Goal: Task Accomplishment & Management: Manage account settings

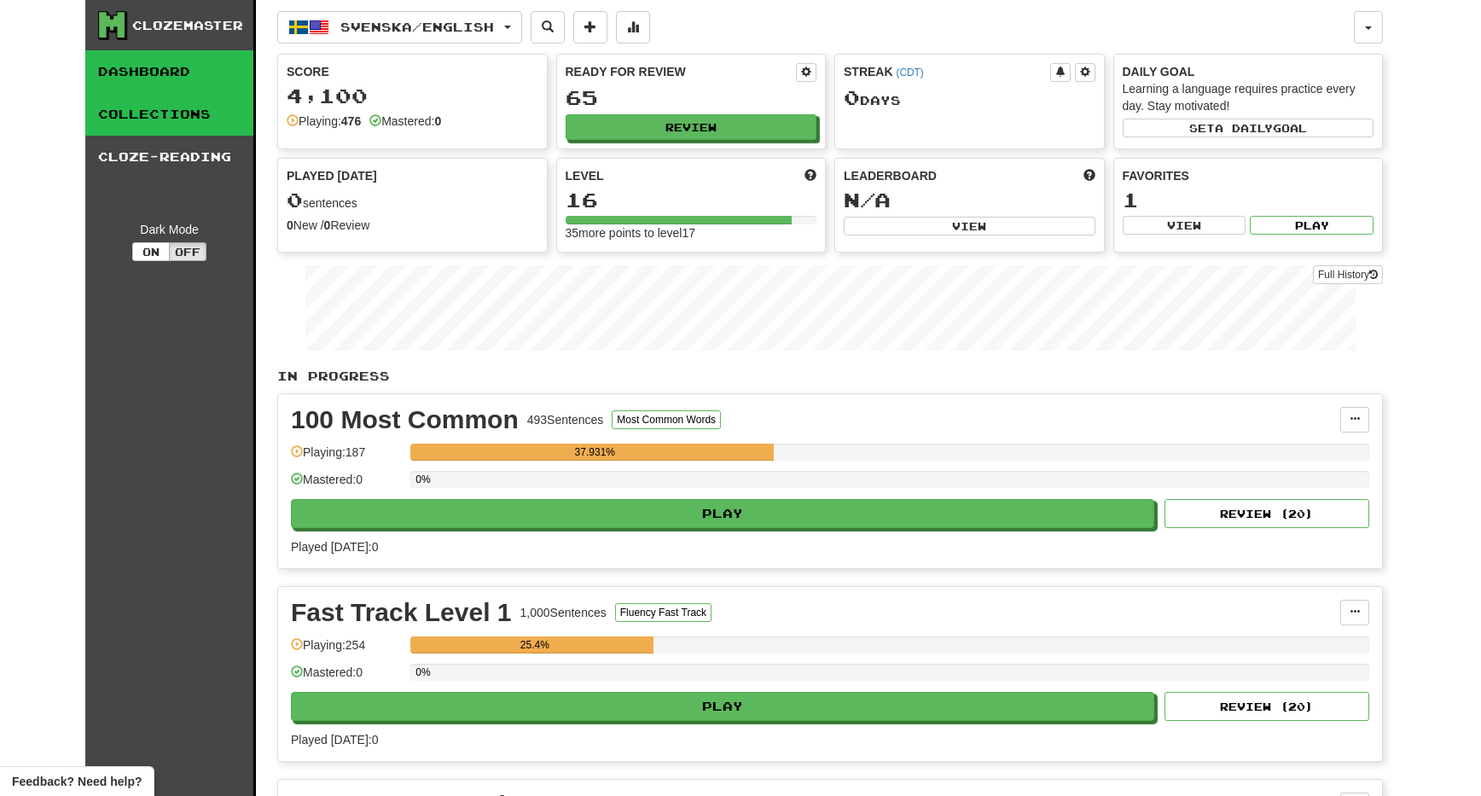
click at [152, 107] on link "Collections" at bounding box center [169, 114] width 168 height 43
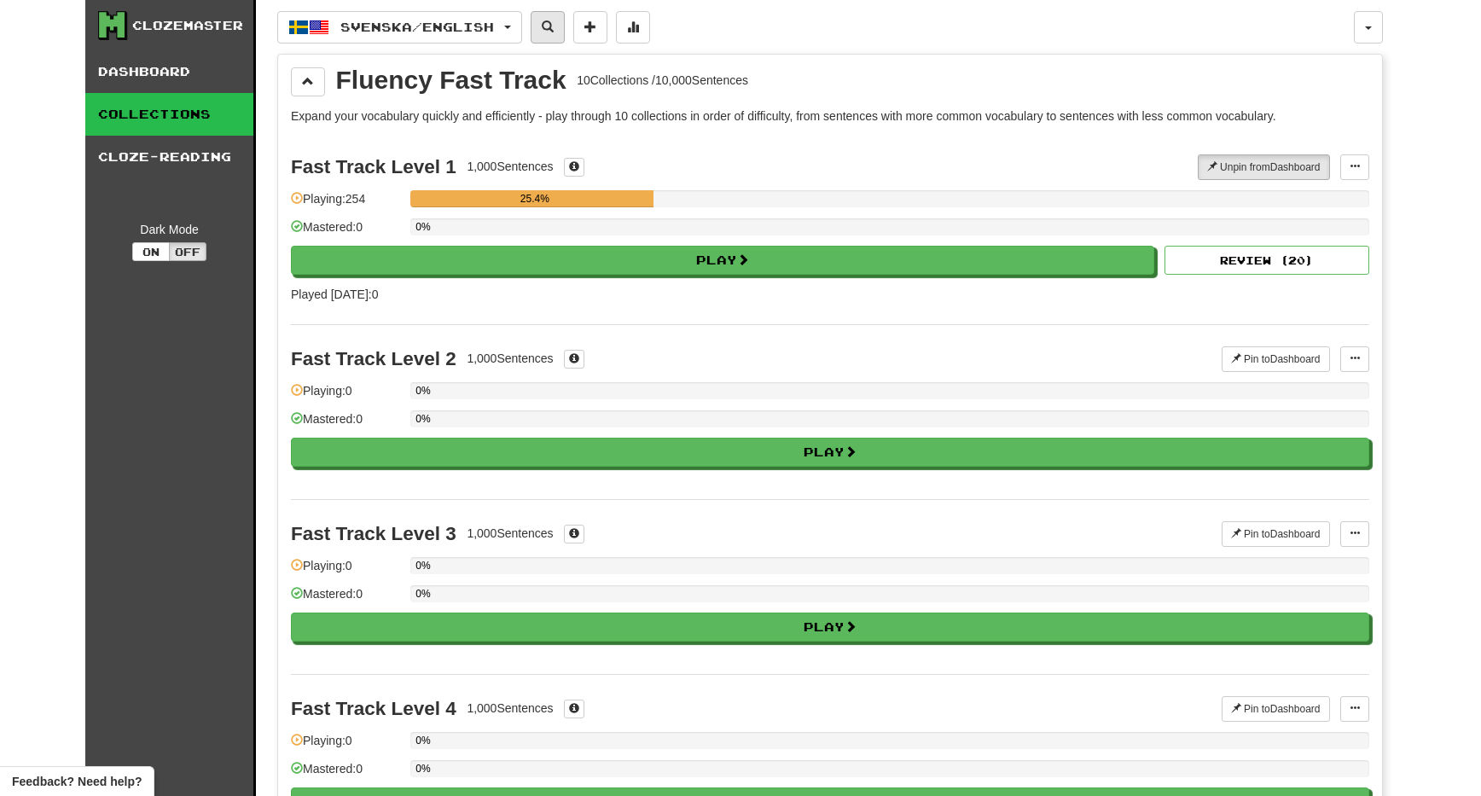
click at [565, 27] on button at bounding box center [548, 27] width 34 height 32
select select "****"
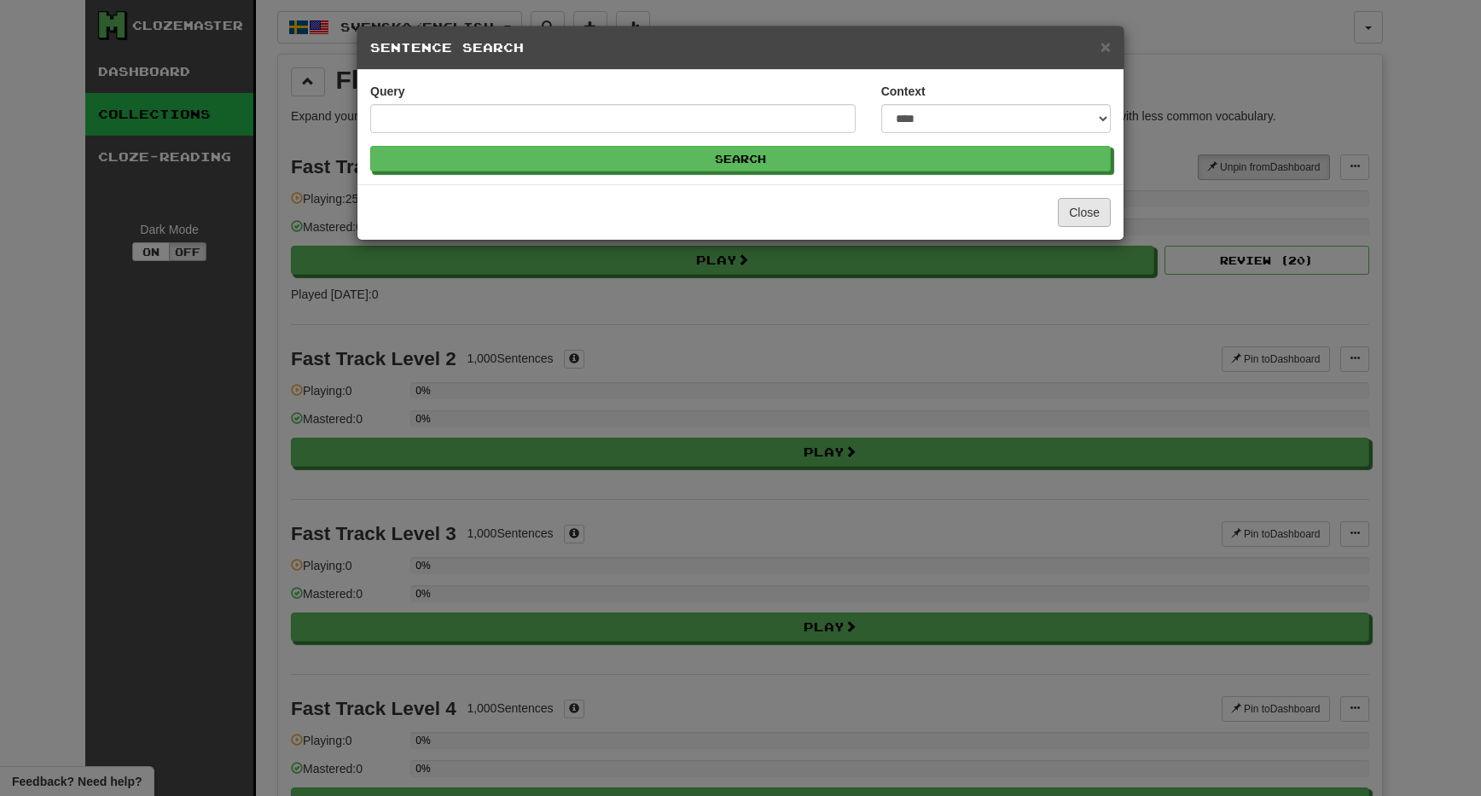
click at [1093, 214] on button "Close" at bounding box center [1084, 212] width 53 height 29
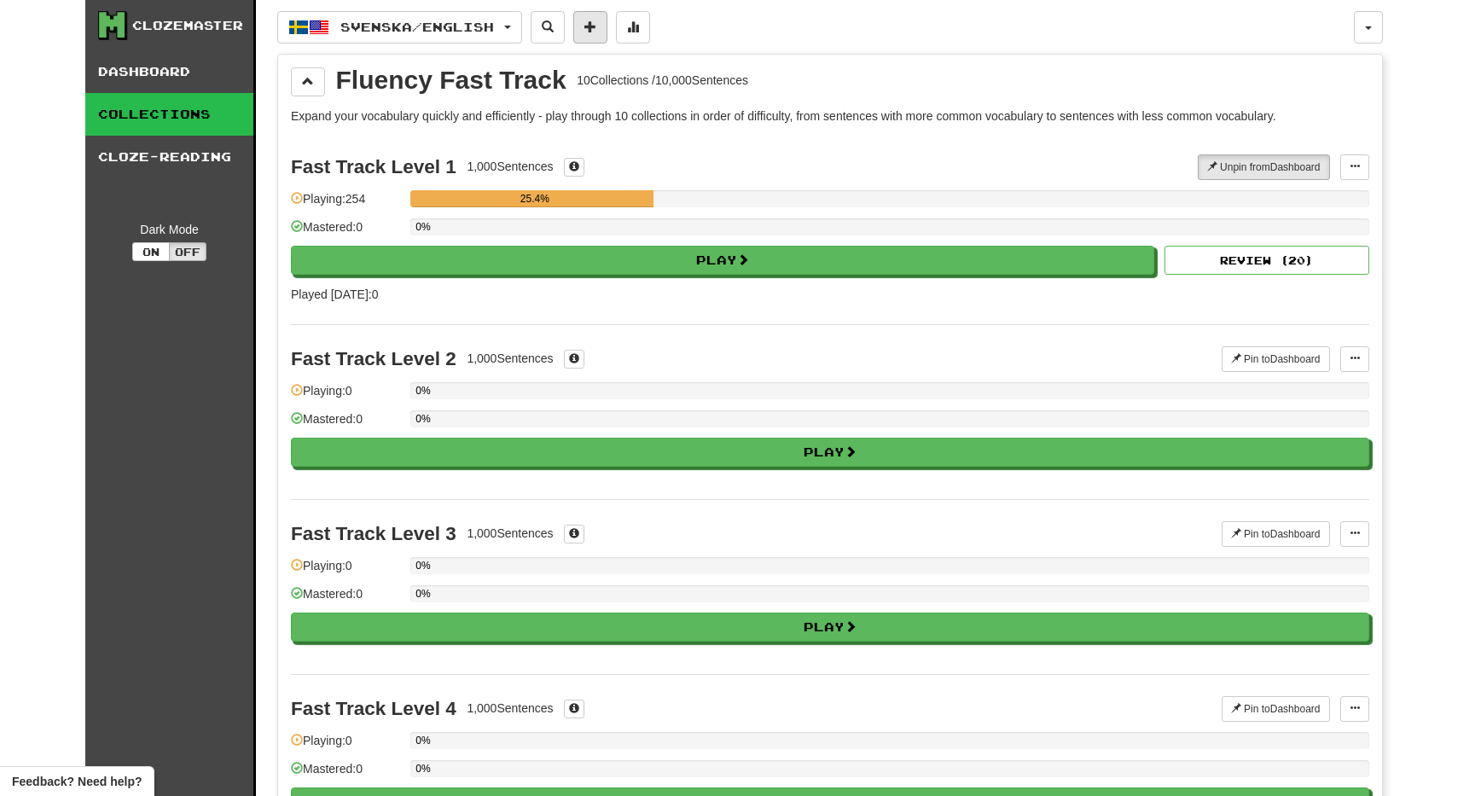
click at [598, 34] on button at bounding box center [590, 27] width 34 height 32
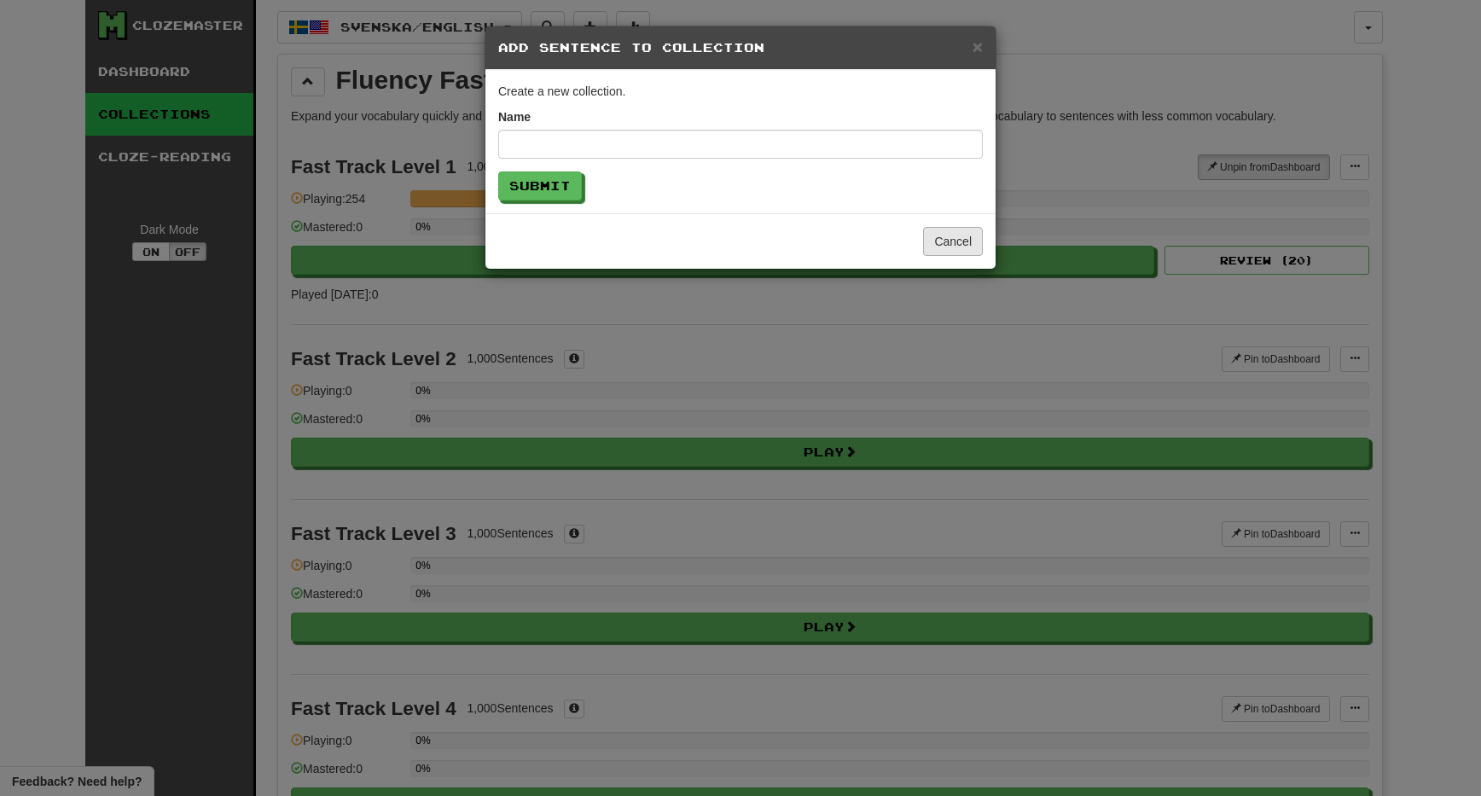
click at [942, 237] on button "Cancel" at bounding box center [953, 241] width 60 height 29
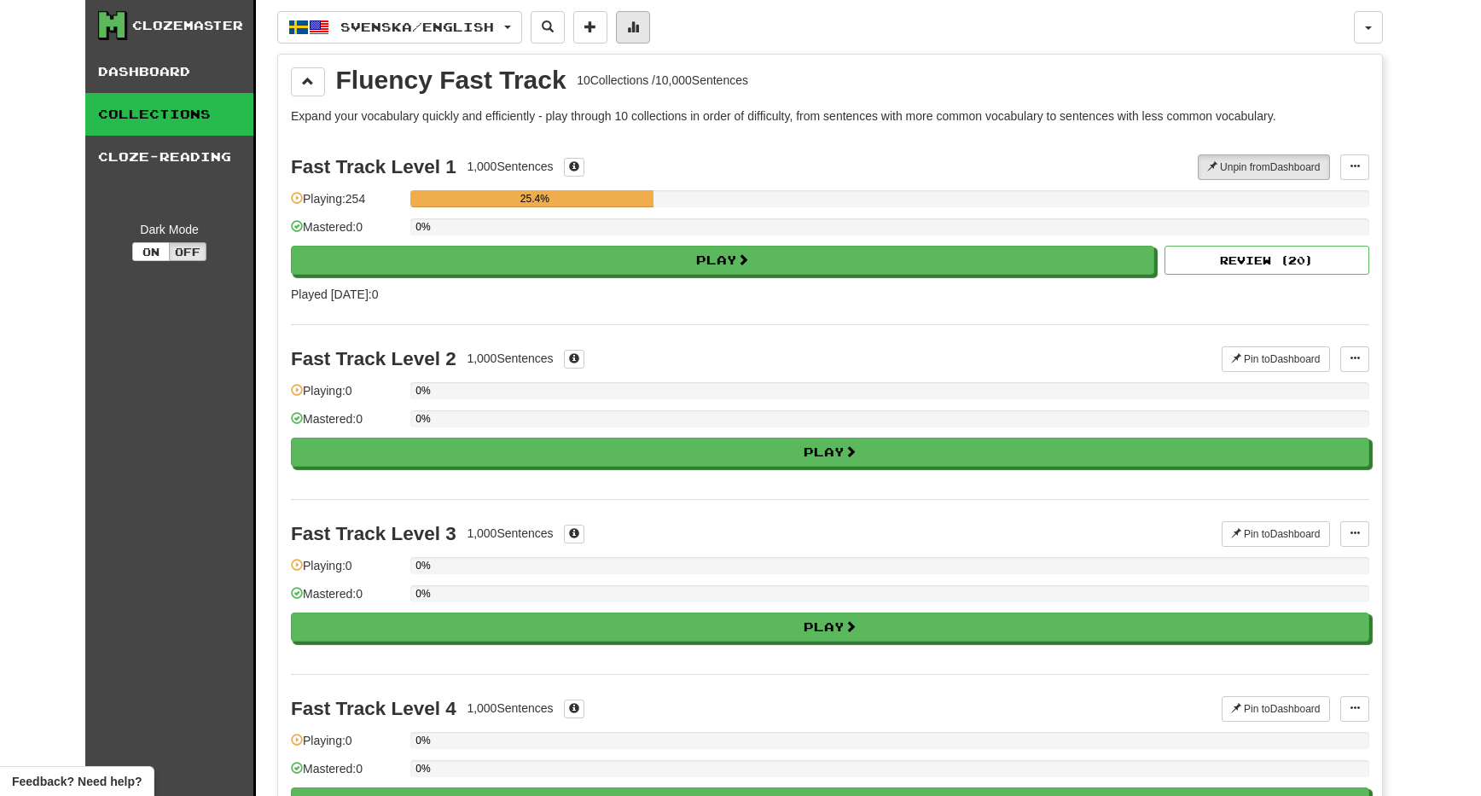
click at [648, 35] on button at bounding box center [633, 27] width 34 height 32
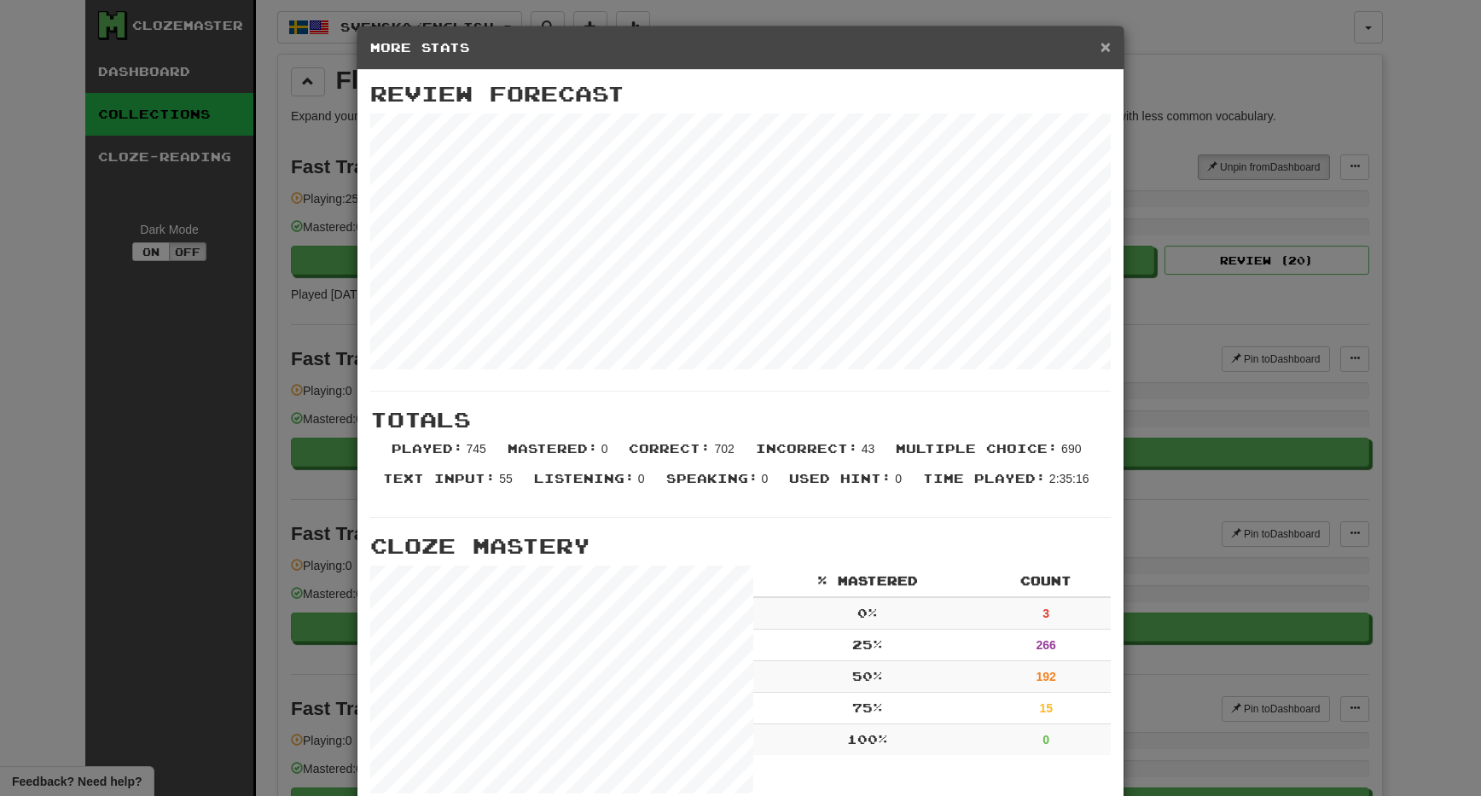
click at [1102, 54] on span "×" at bounding box center [1106, 47] width 10 height 20
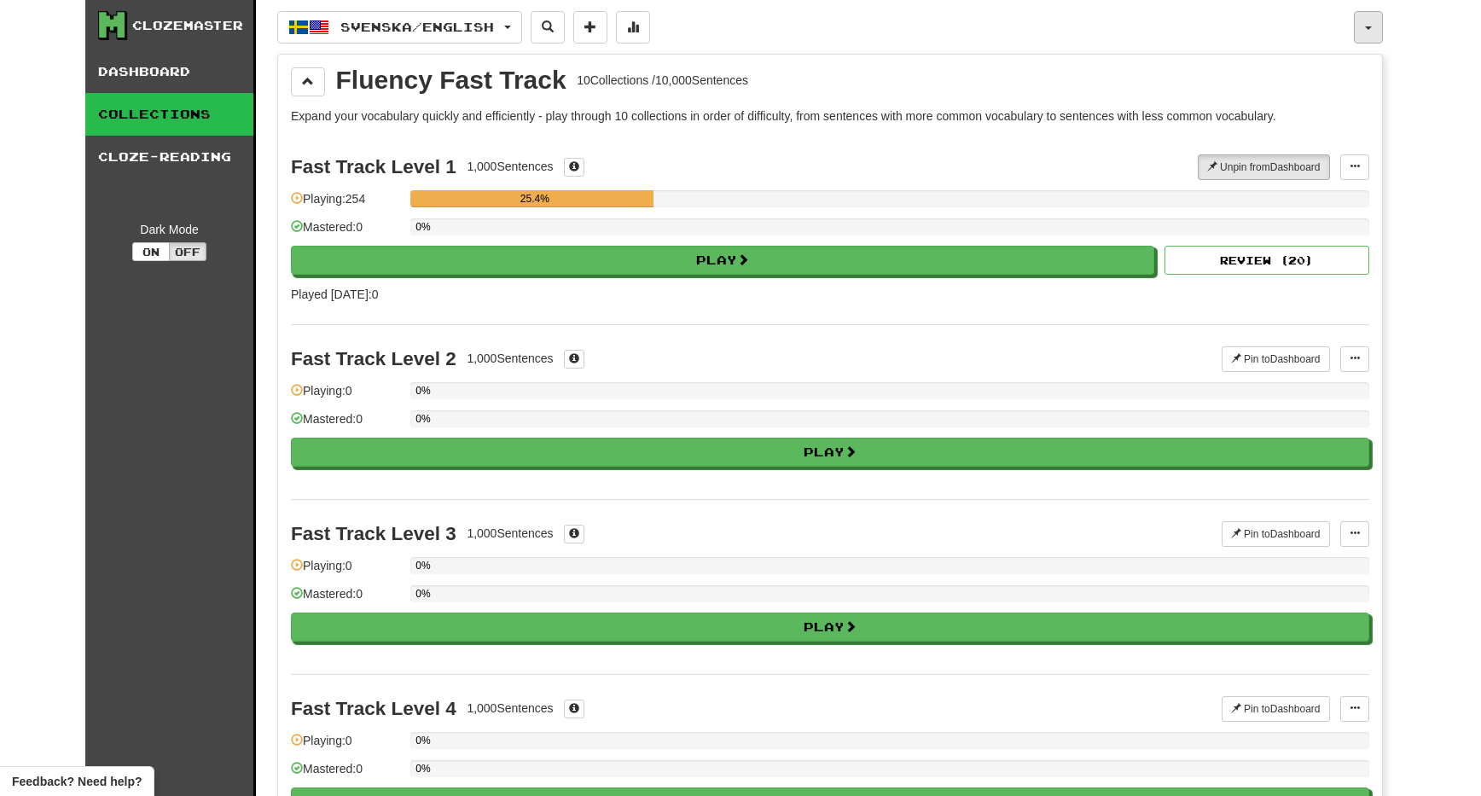
click at [1358, 27] on button "button" at bounding box center [1368, 27] width 29 height 32
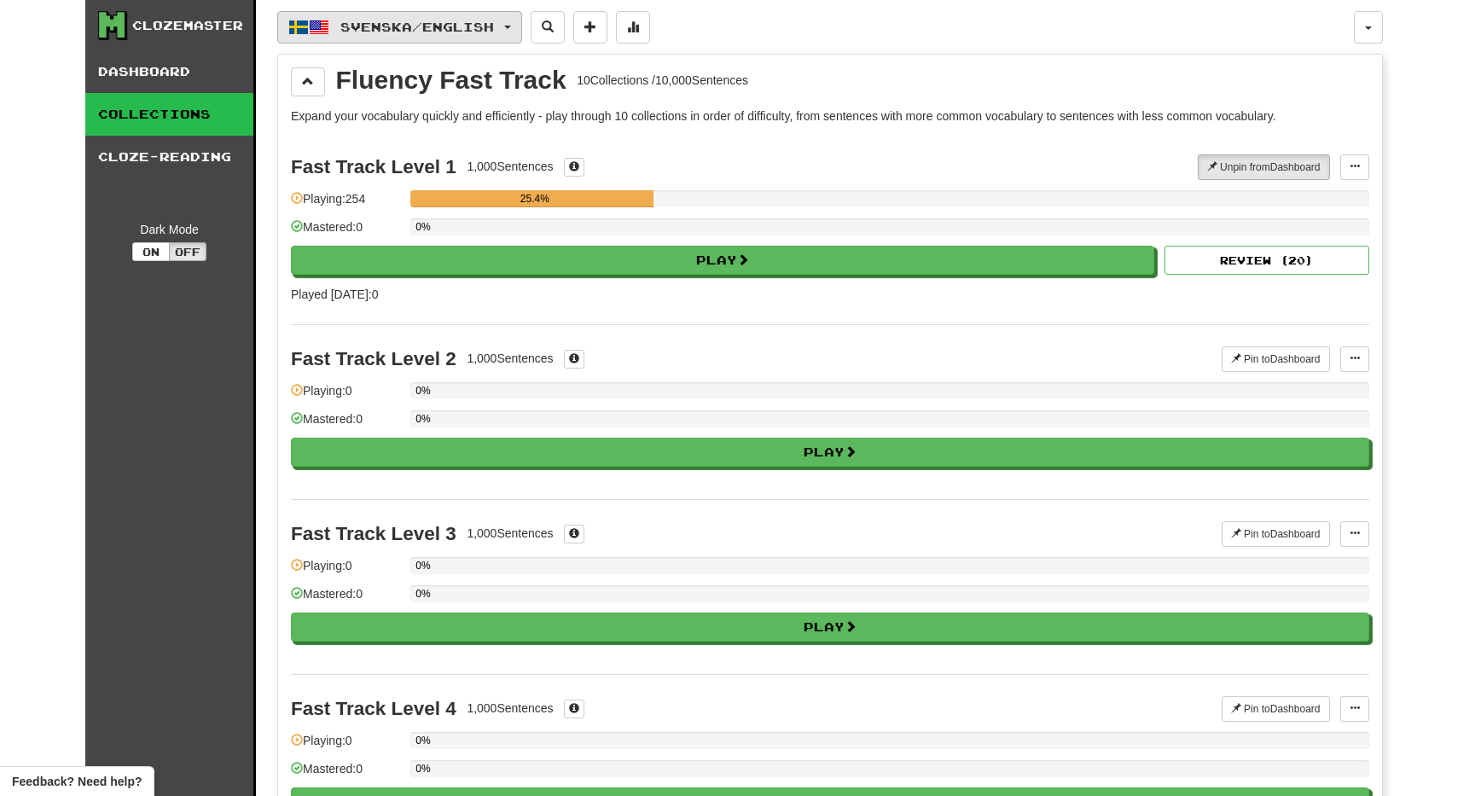
click at [511, 26] on span "button" at bounding box center [507, 27] width 7 height 3
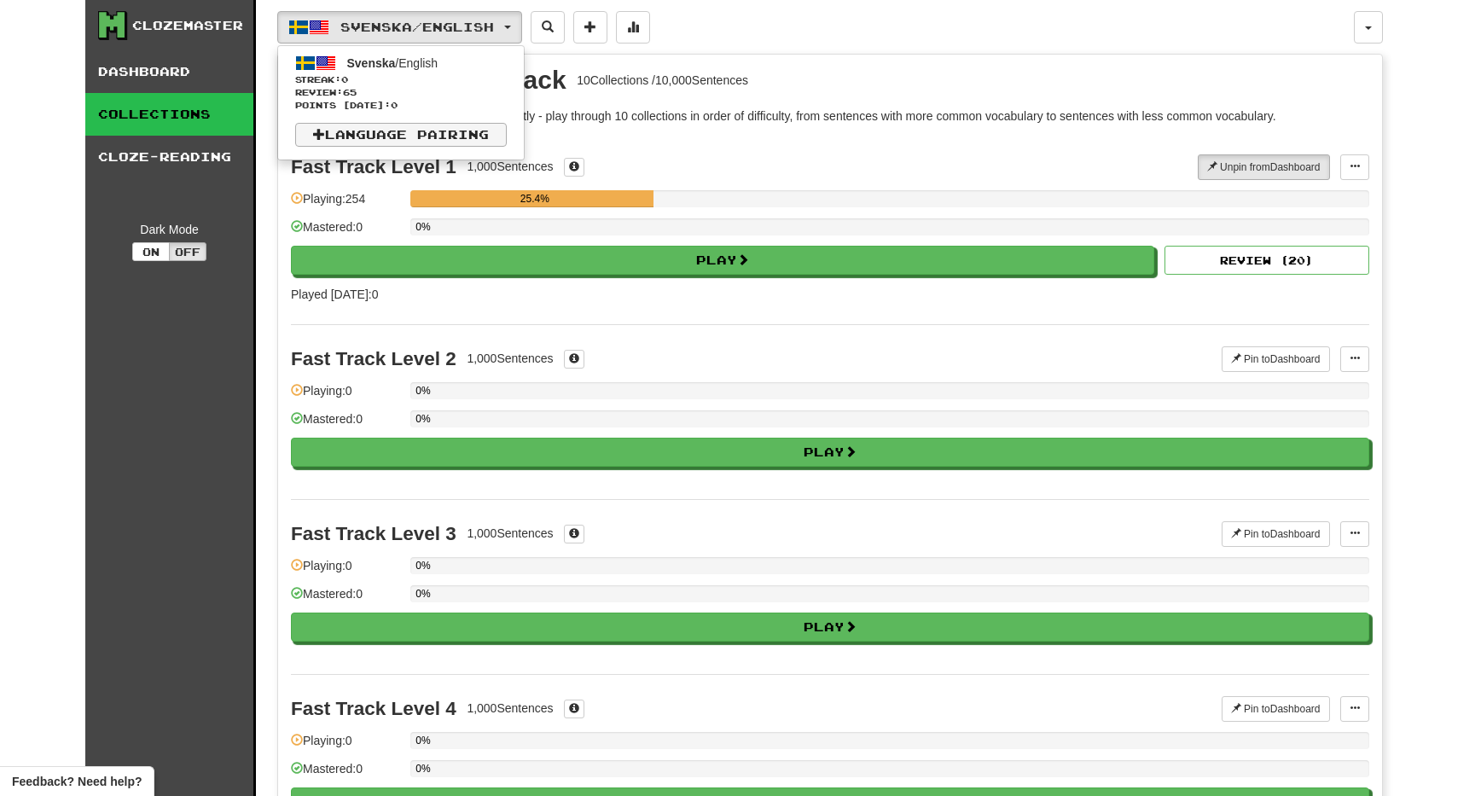
click at [466, 131] on link "Language Pairing" at bounding box center [401, 135] width 212 height 24
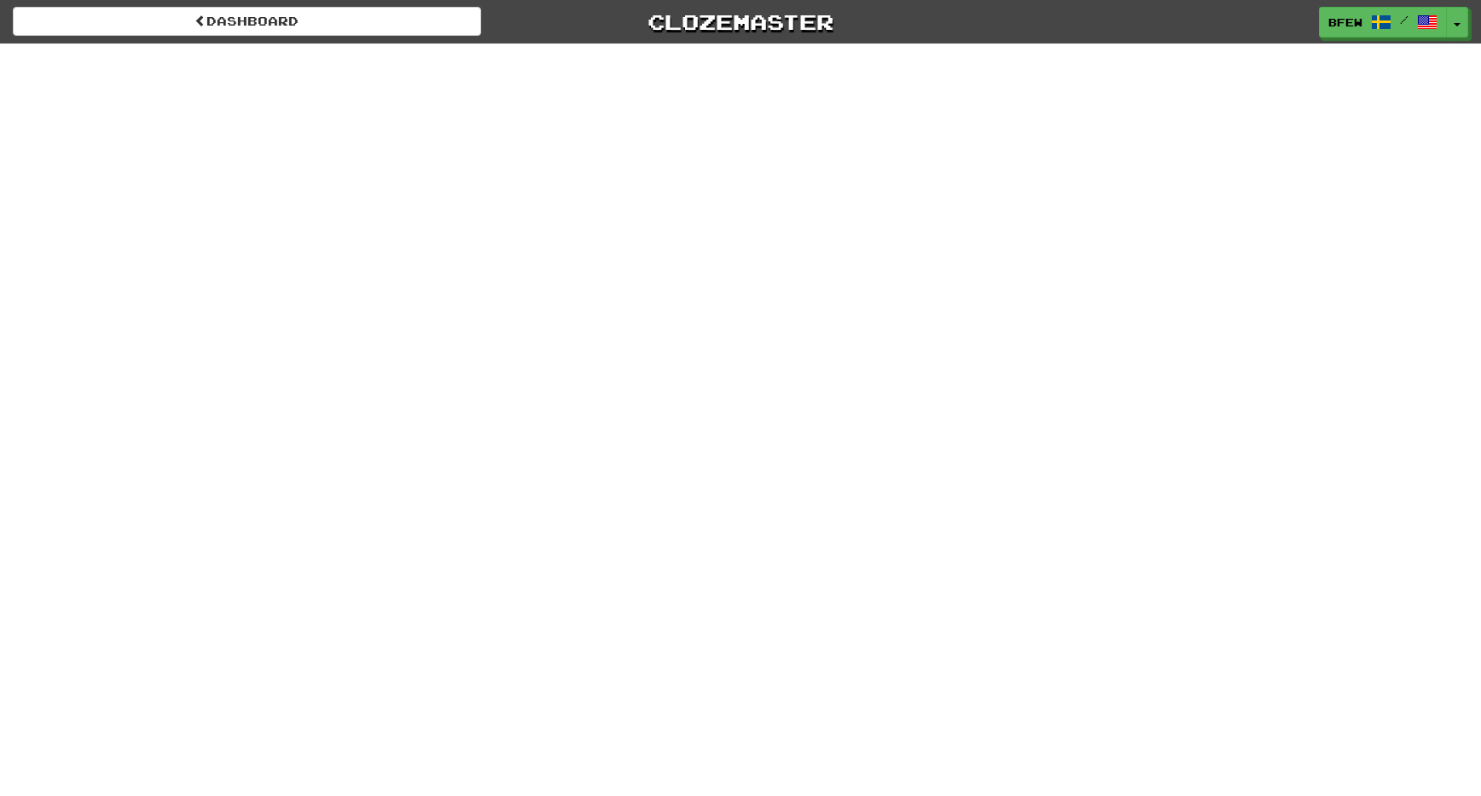
select select "*******"
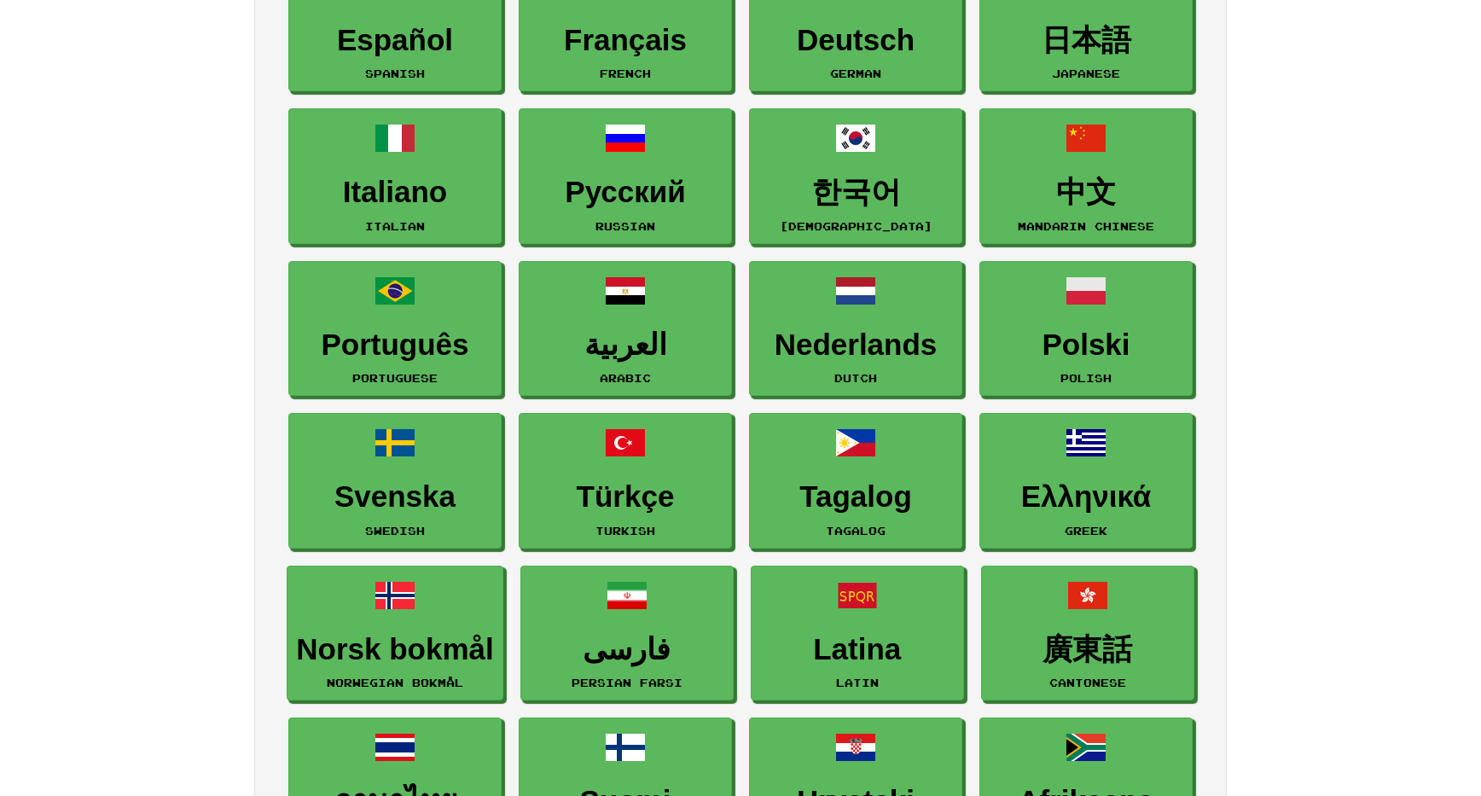
scroll to position [284, 0]
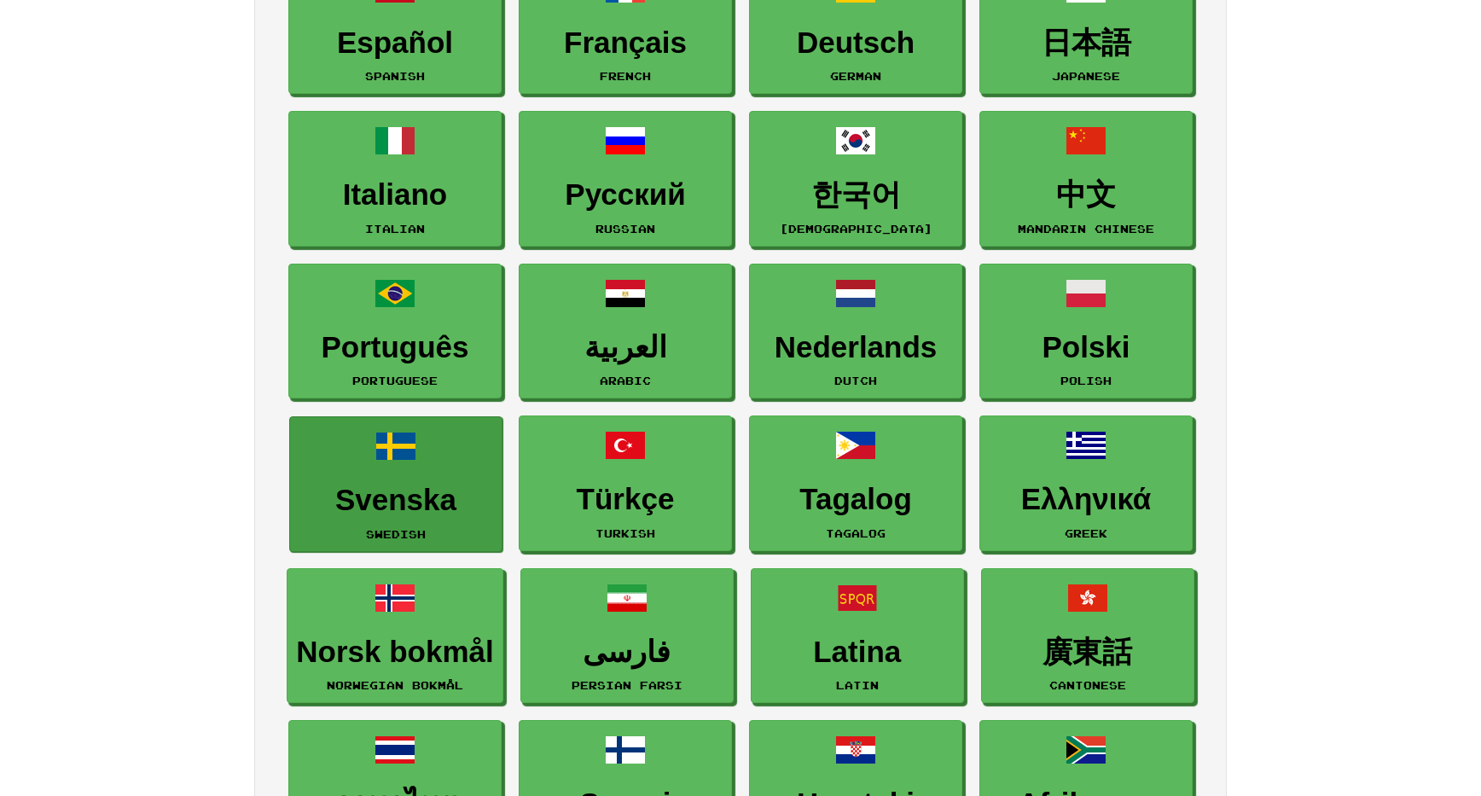
click at [380, 478] on link "Svenska Swedish" at bounding box center [395, 484] width 213 height 136
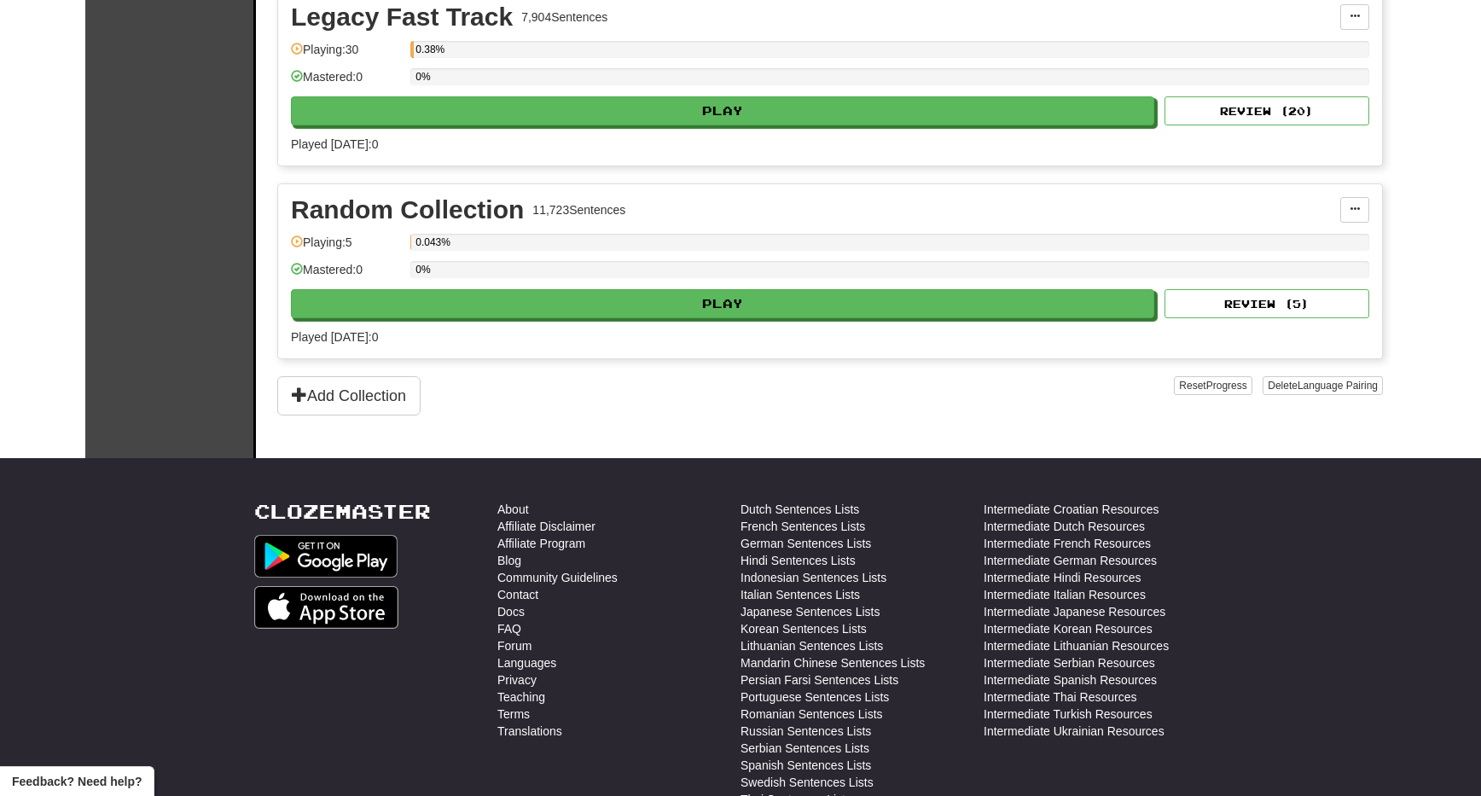
scroll to position [789, 0]
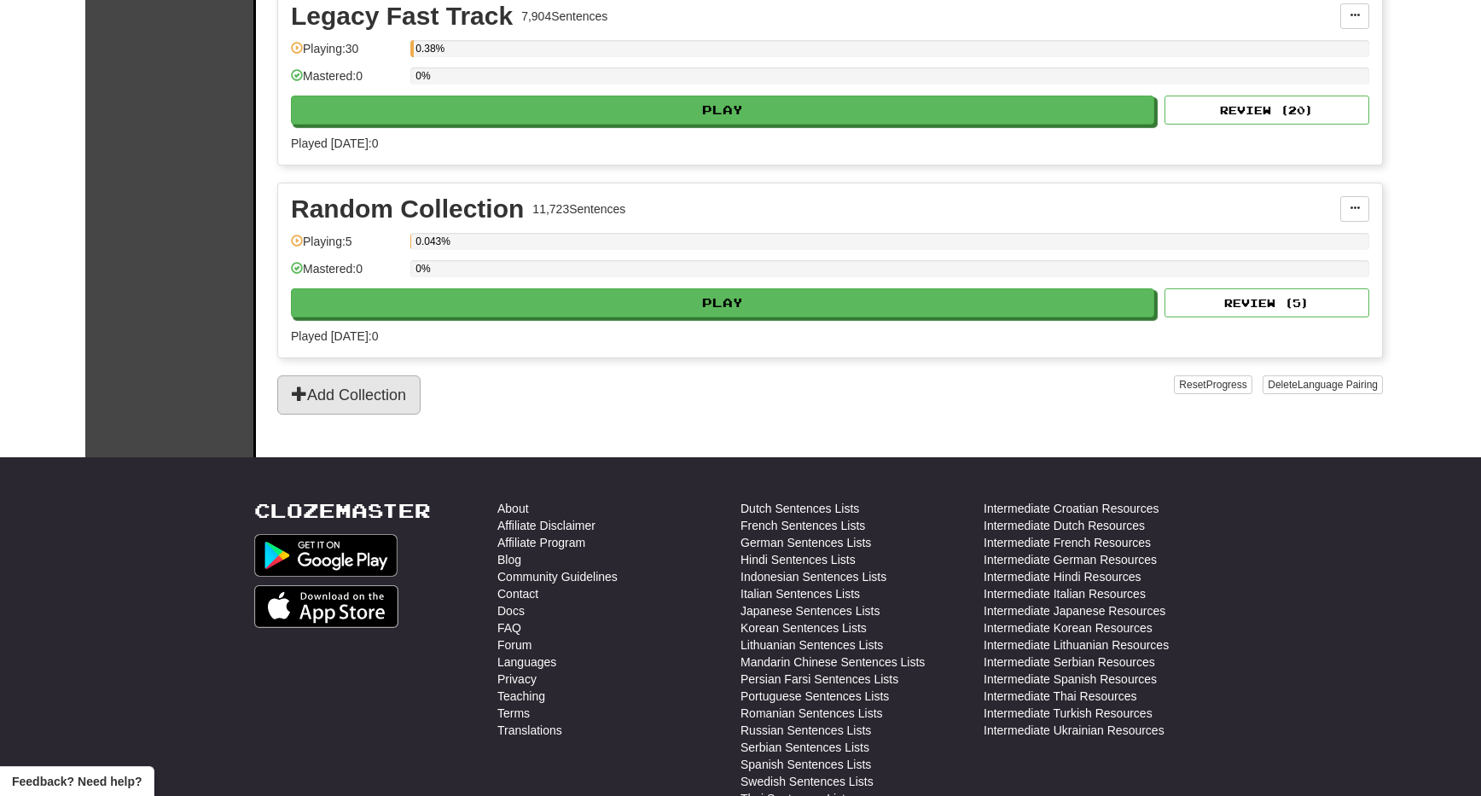
click at [312, 385] on button "Add Collection" at bounding box center [348, 394] width 143 height 39
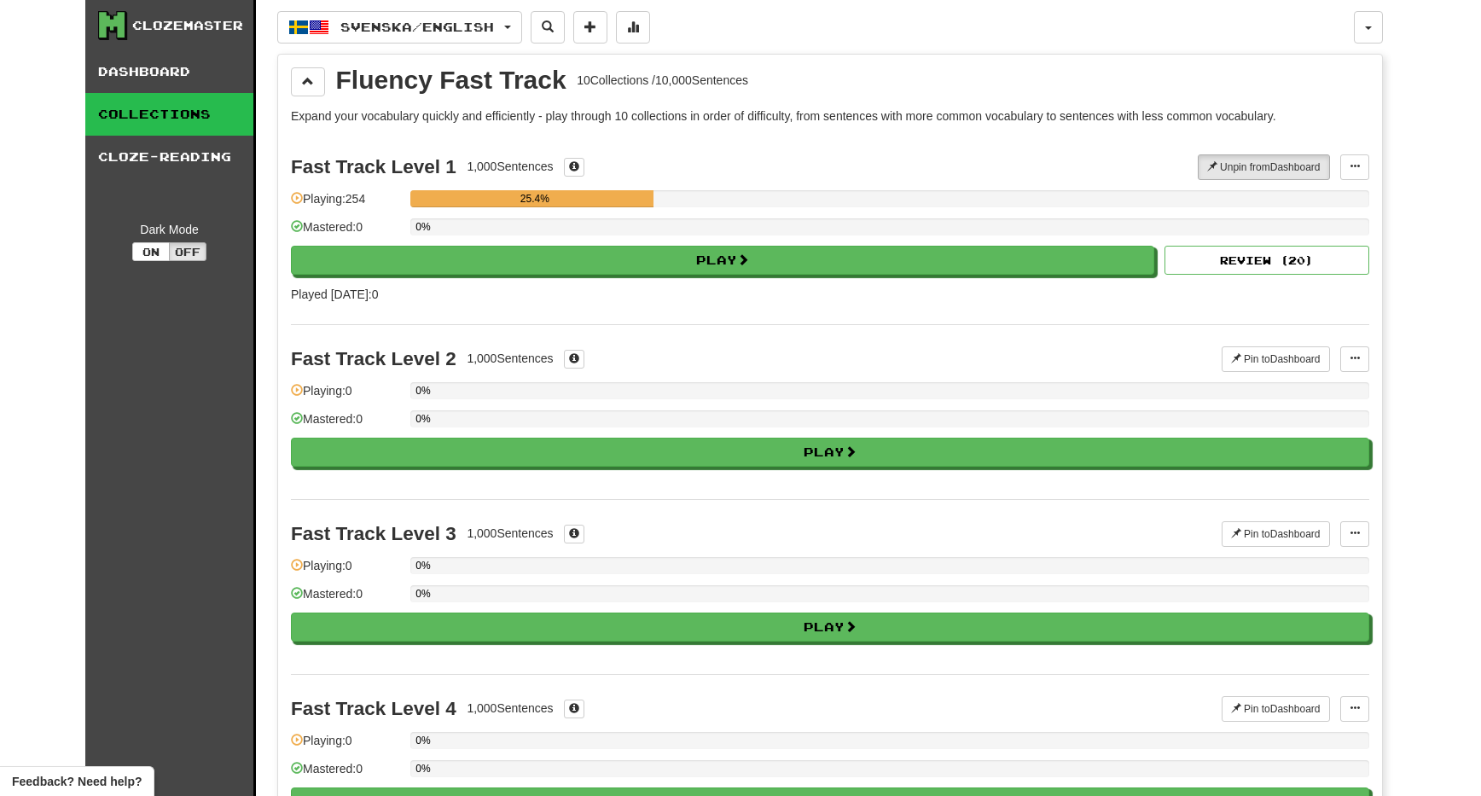
scroll to position [0, 0]
click at [309, 89] on button at bounding box center [308, 81] width 34 height 29
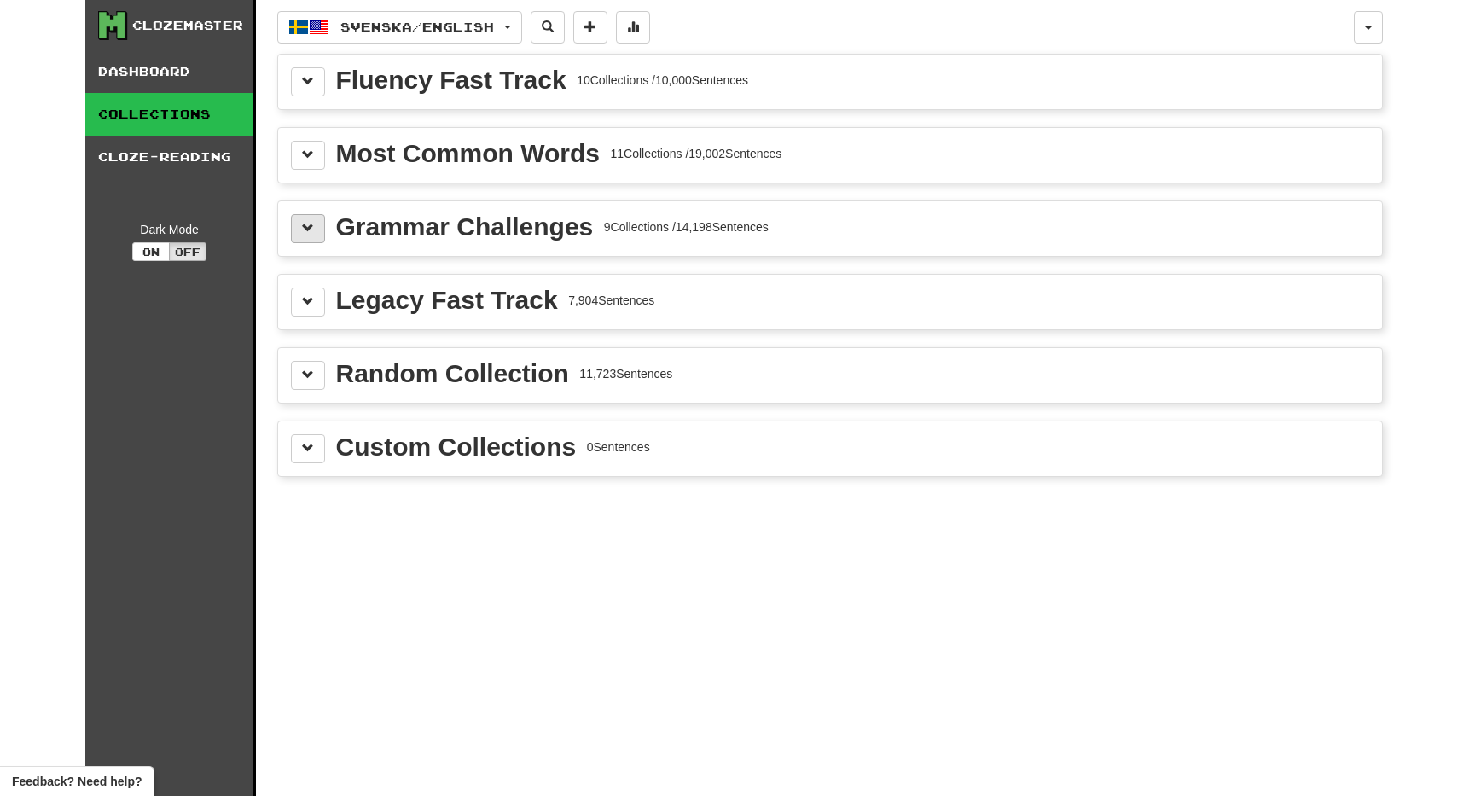
click at [303, 230] on span at bounding box center [308, 228] width 12 height 12
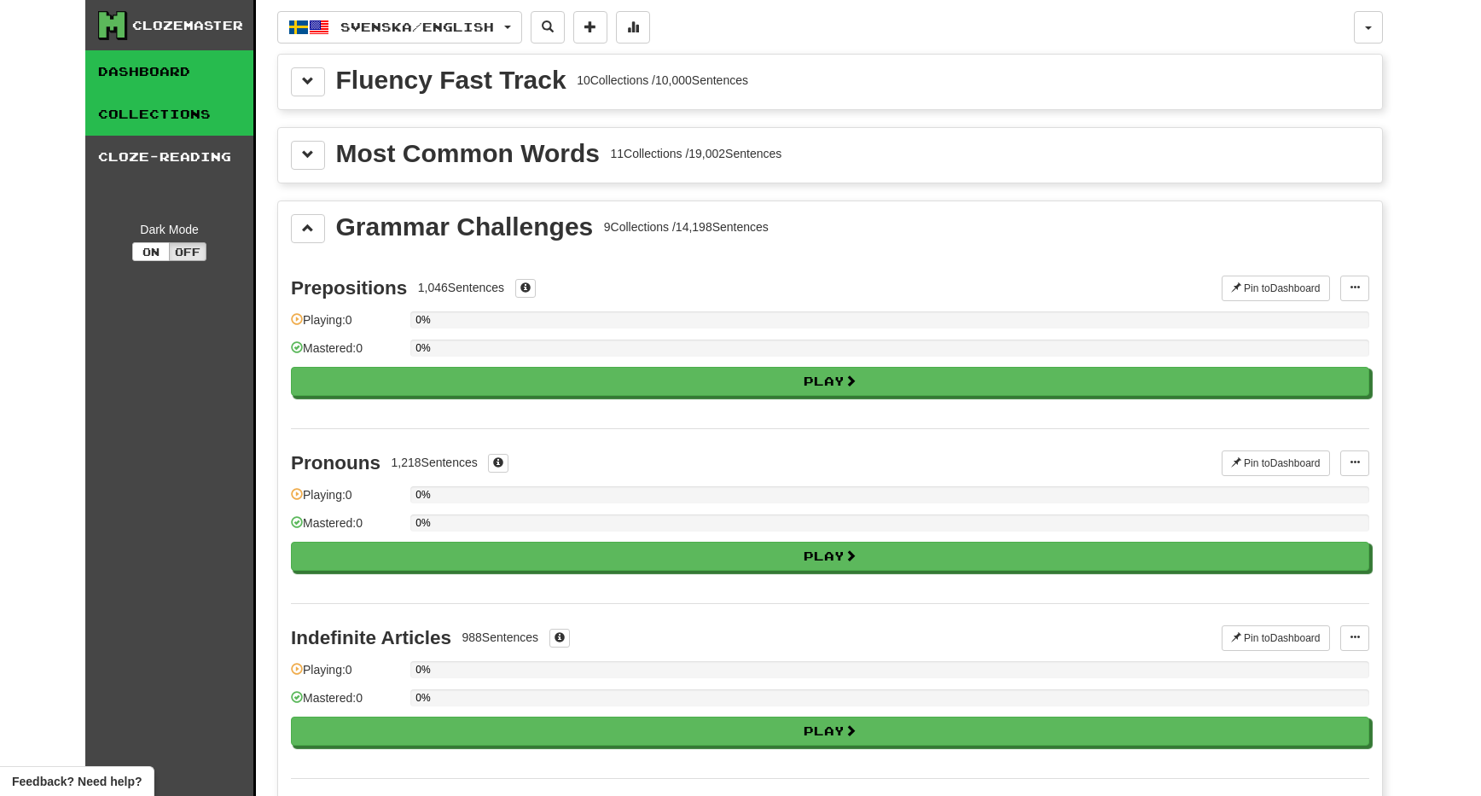
click at [158, 74] on link "Dashboard" at bounding box center [169, 71] width 168 height 43
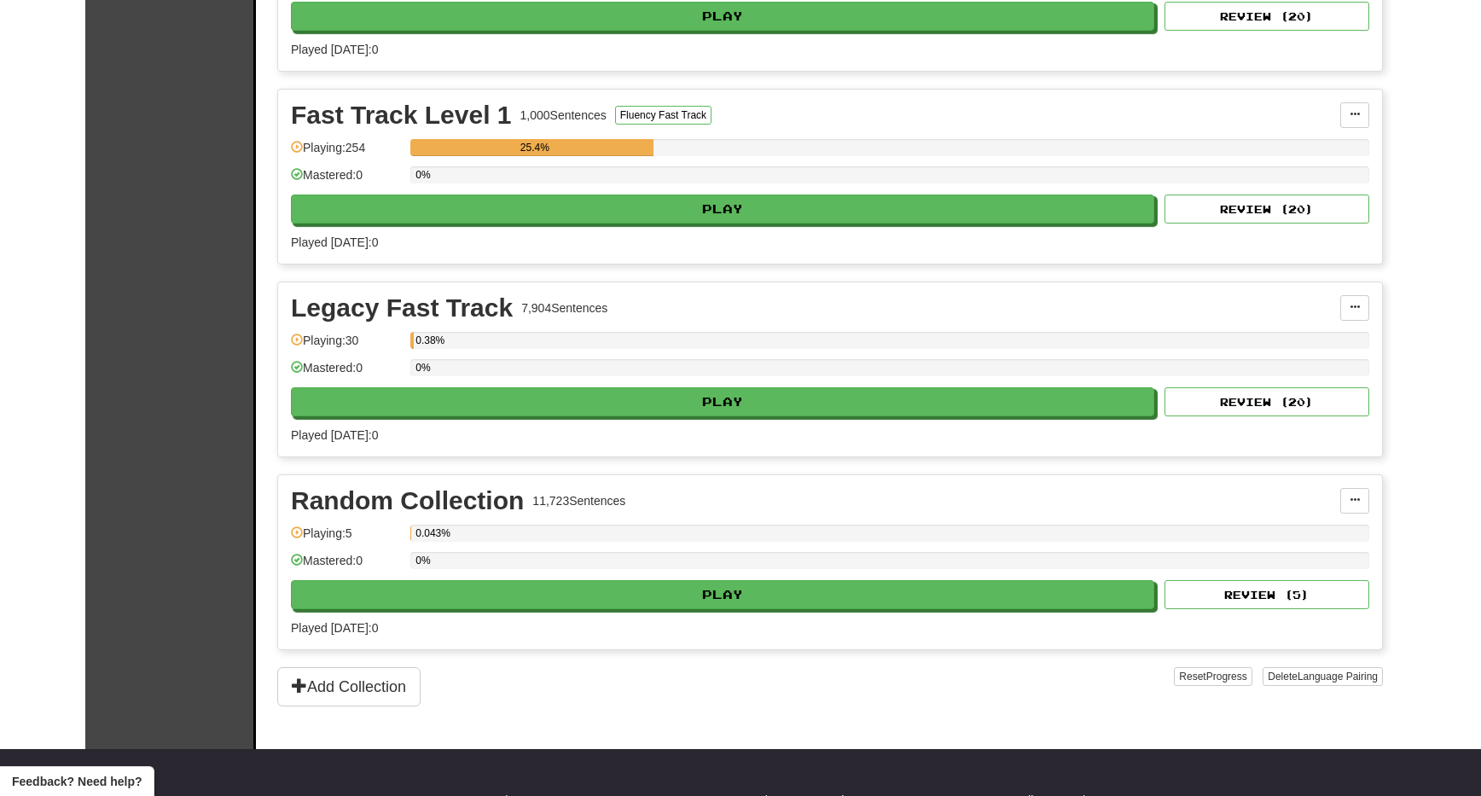
scroll to position [527, 0]
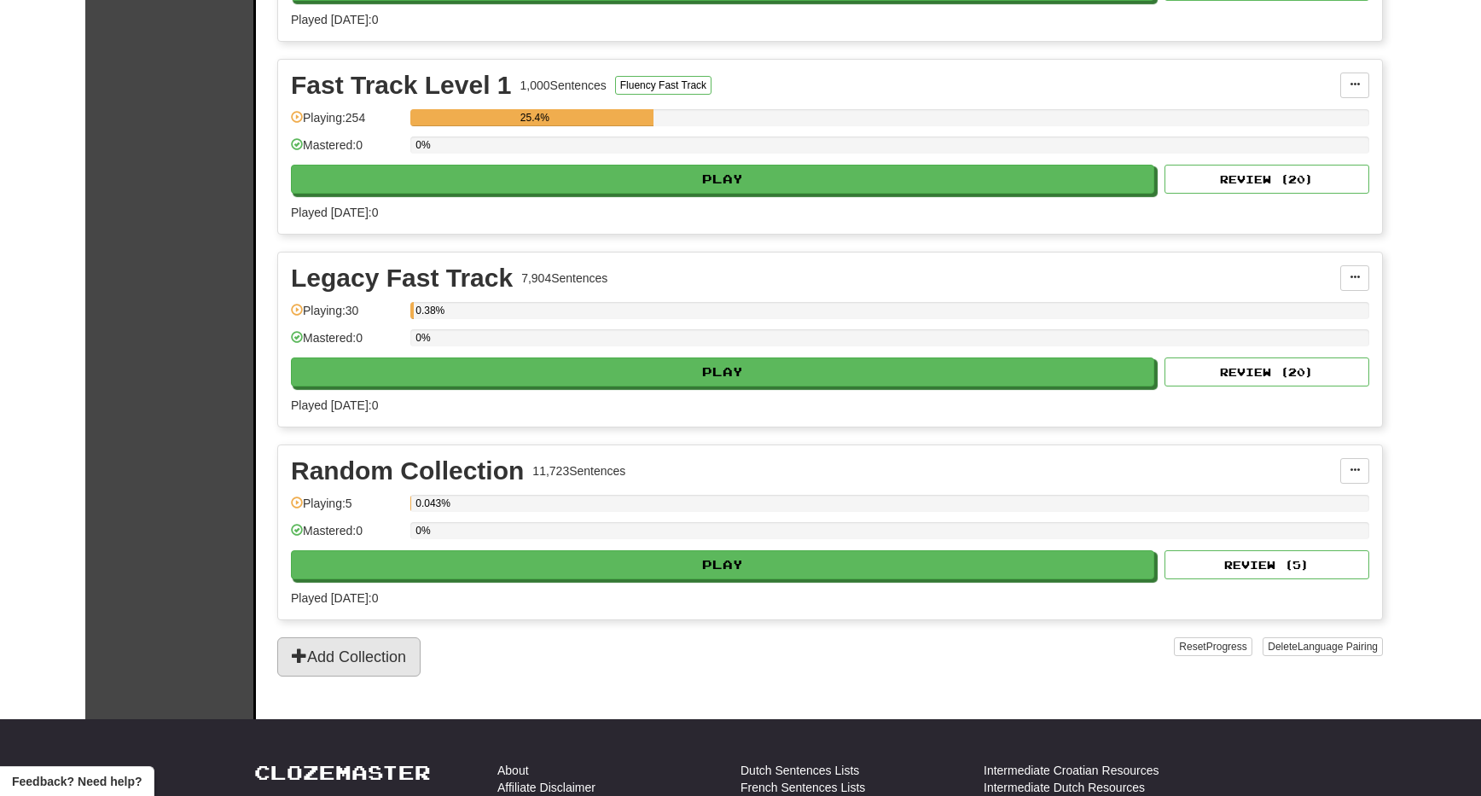
click at [347, 656] on button "Add Collection" at bounding box center [348, 656] width 143 height 39
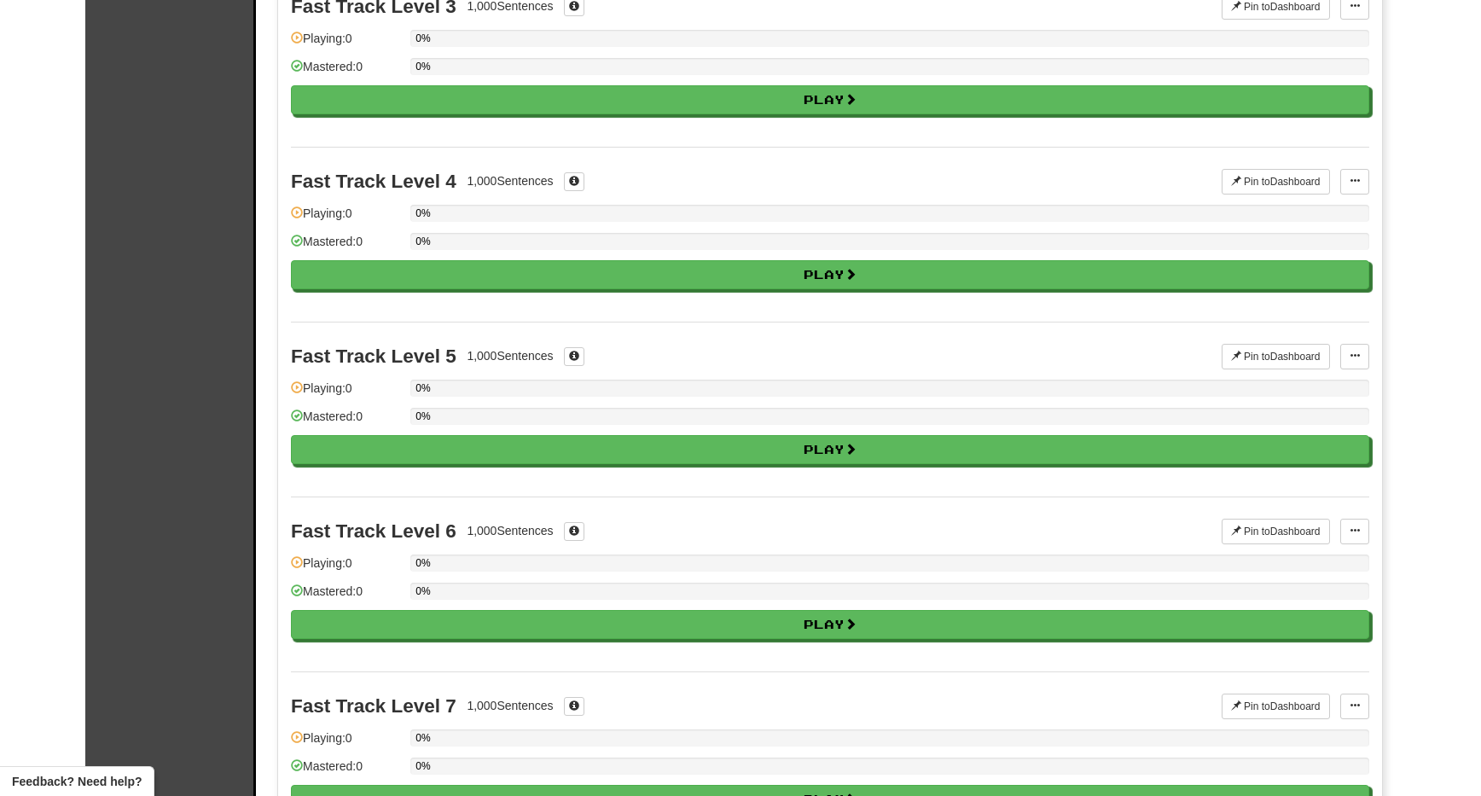
scroll to position [0, 0]
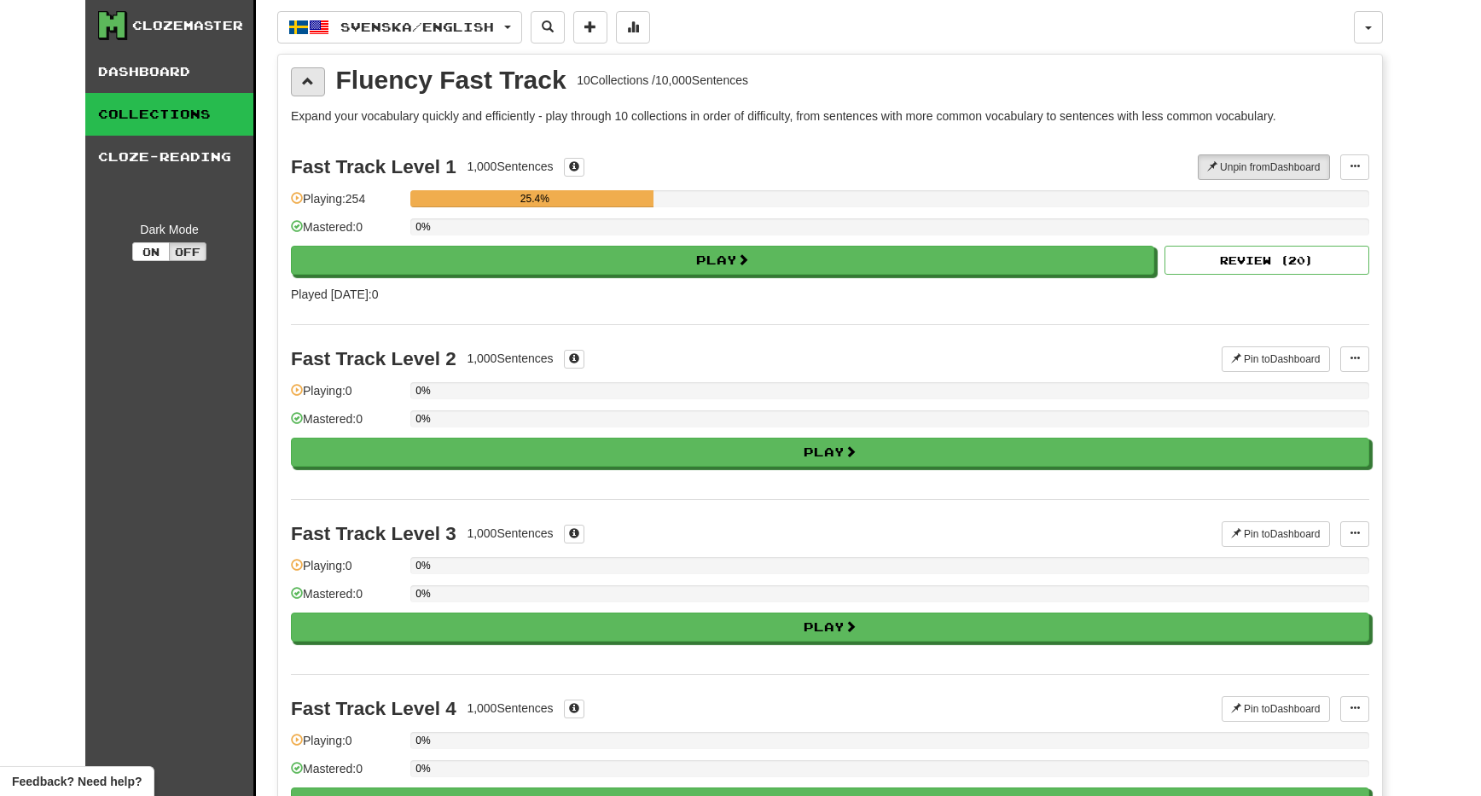
click at [312, 83] on span at bounding box center [308, 81] width 12 height 12
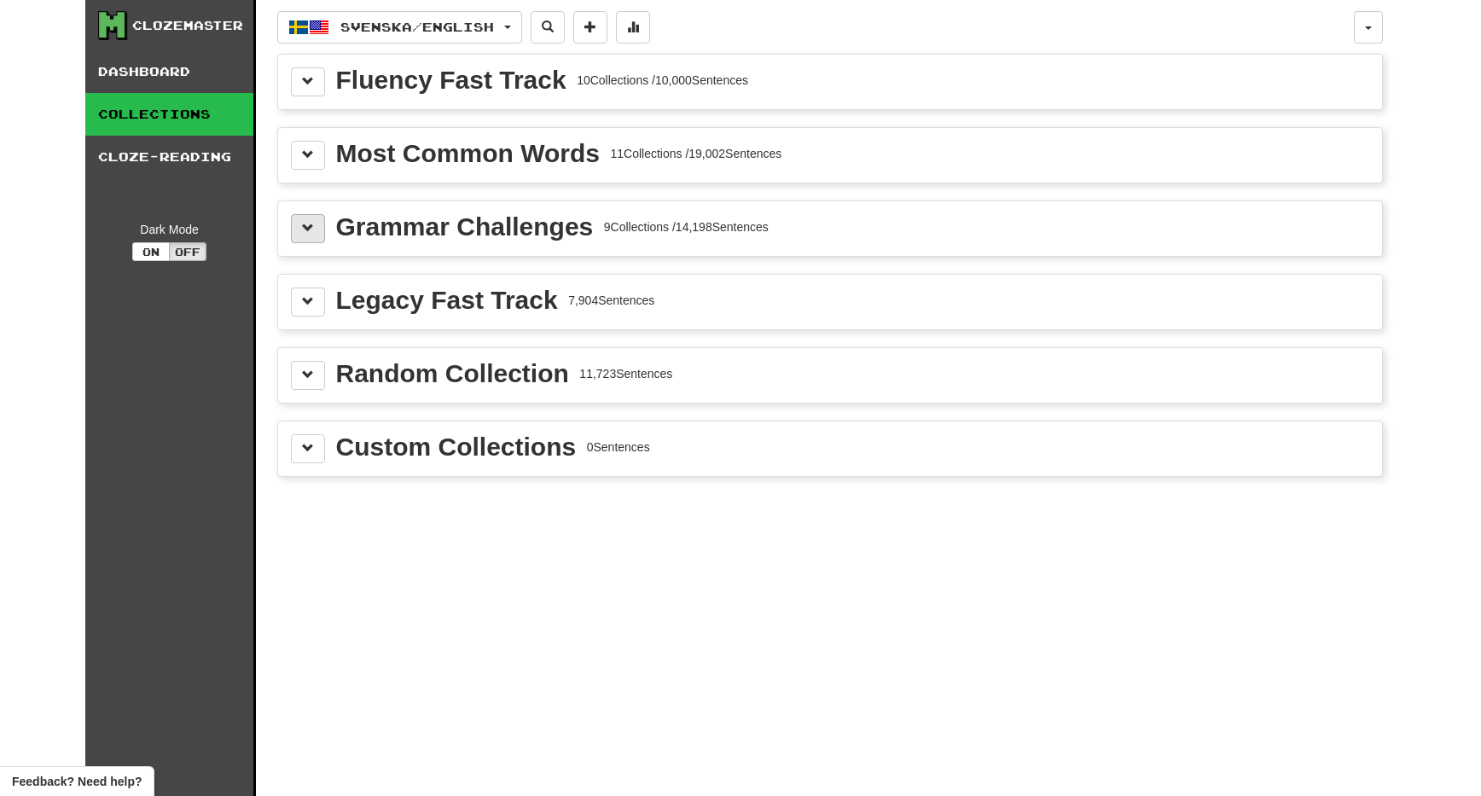
click at [316, 231] on button at bounding box center [308, 228] width 34 height 29
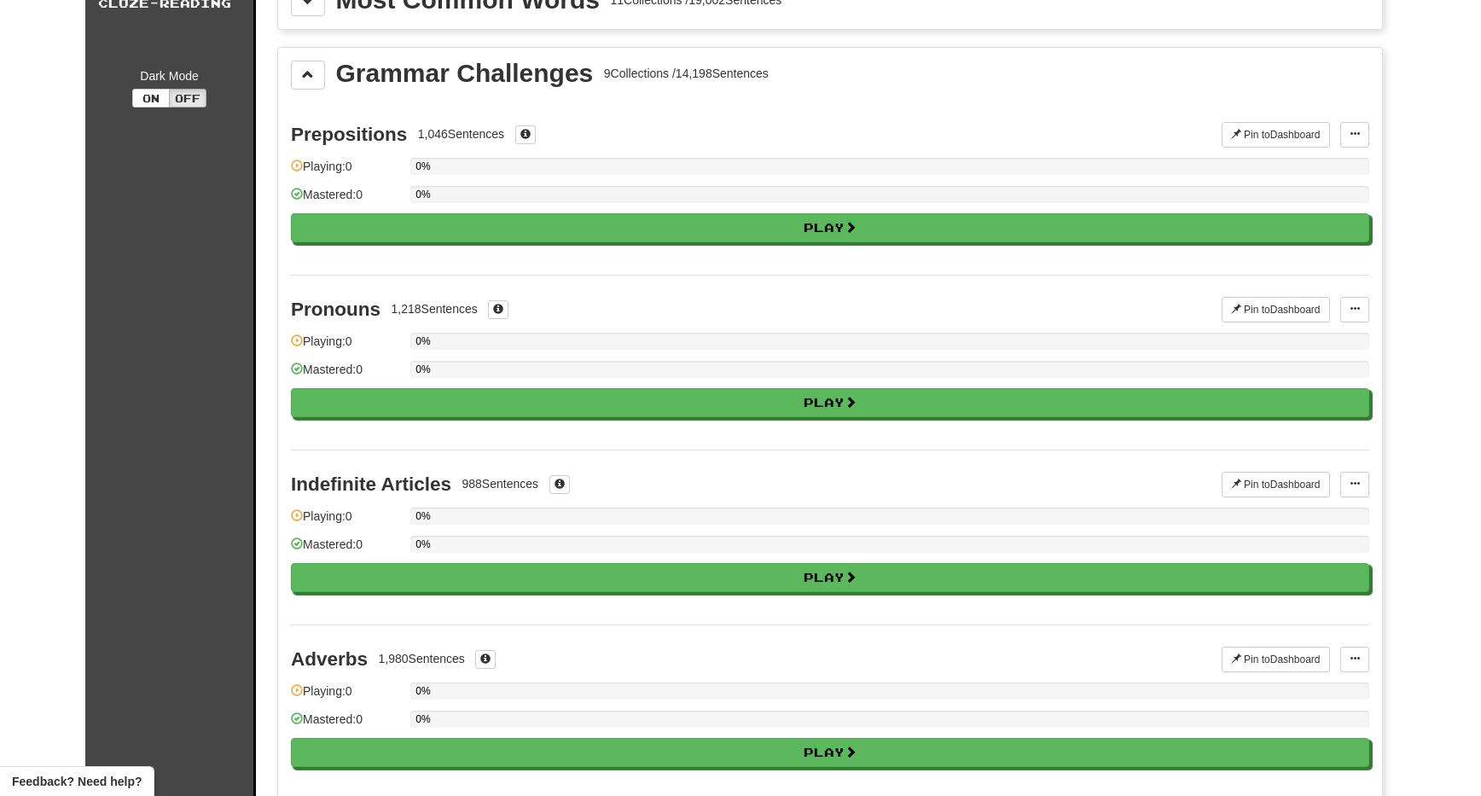
scroll to position [92, 0]
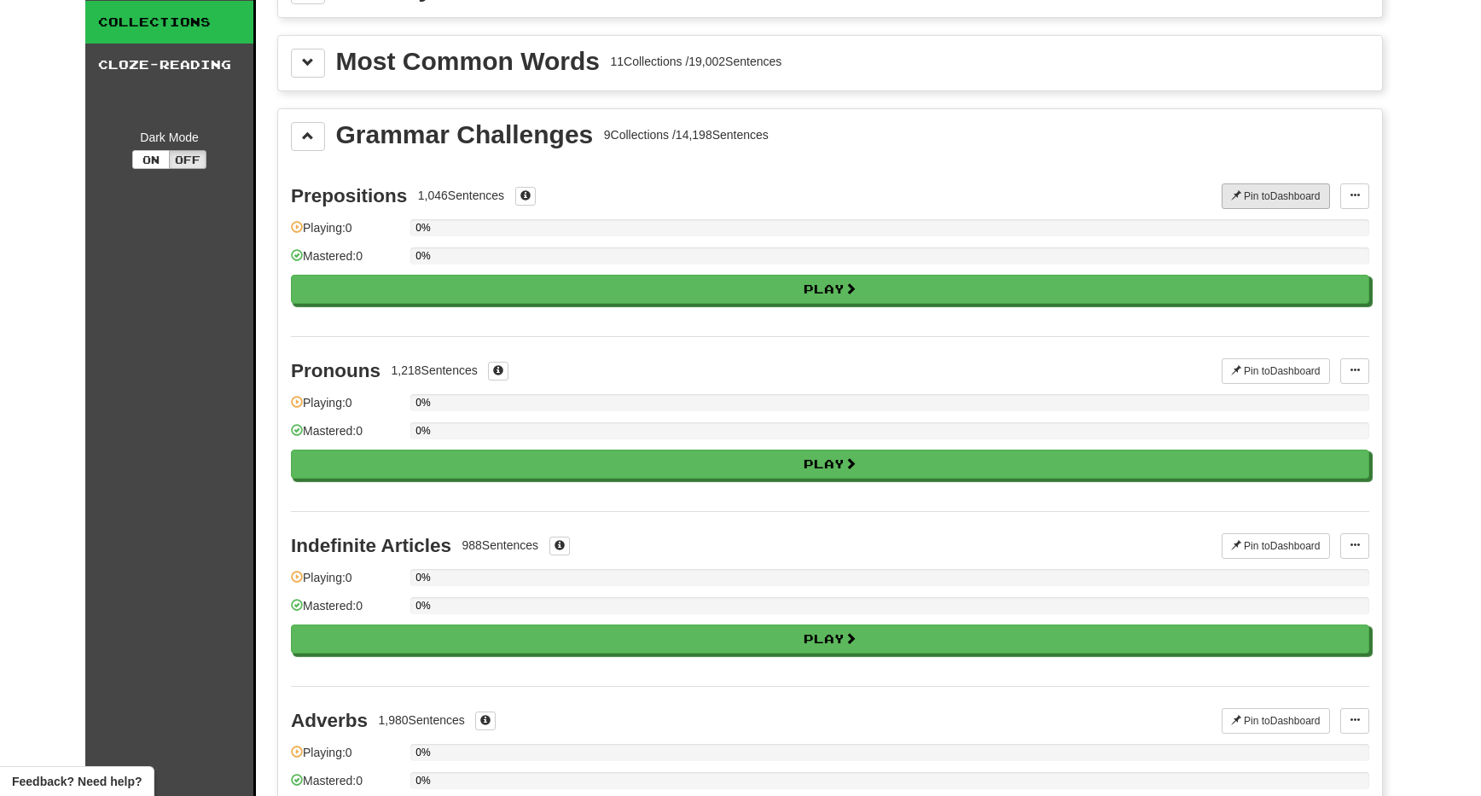
click at [1278, 199] on button "Pin to Dashboard" at bounding box center [1276, 196] width 108 height 26
click at [1290, 373] on button "Pin to Dashboard" at bounding box center [1276, 371] width 108 height 26
click at [1271, 536] on button "Pin to Dashboard" at bounding box center [1276, 546] width 108 height 26
click at [1269, 718] on button "Pin to Dashboard" at bounding box center [1276, 721] width 108 height 26
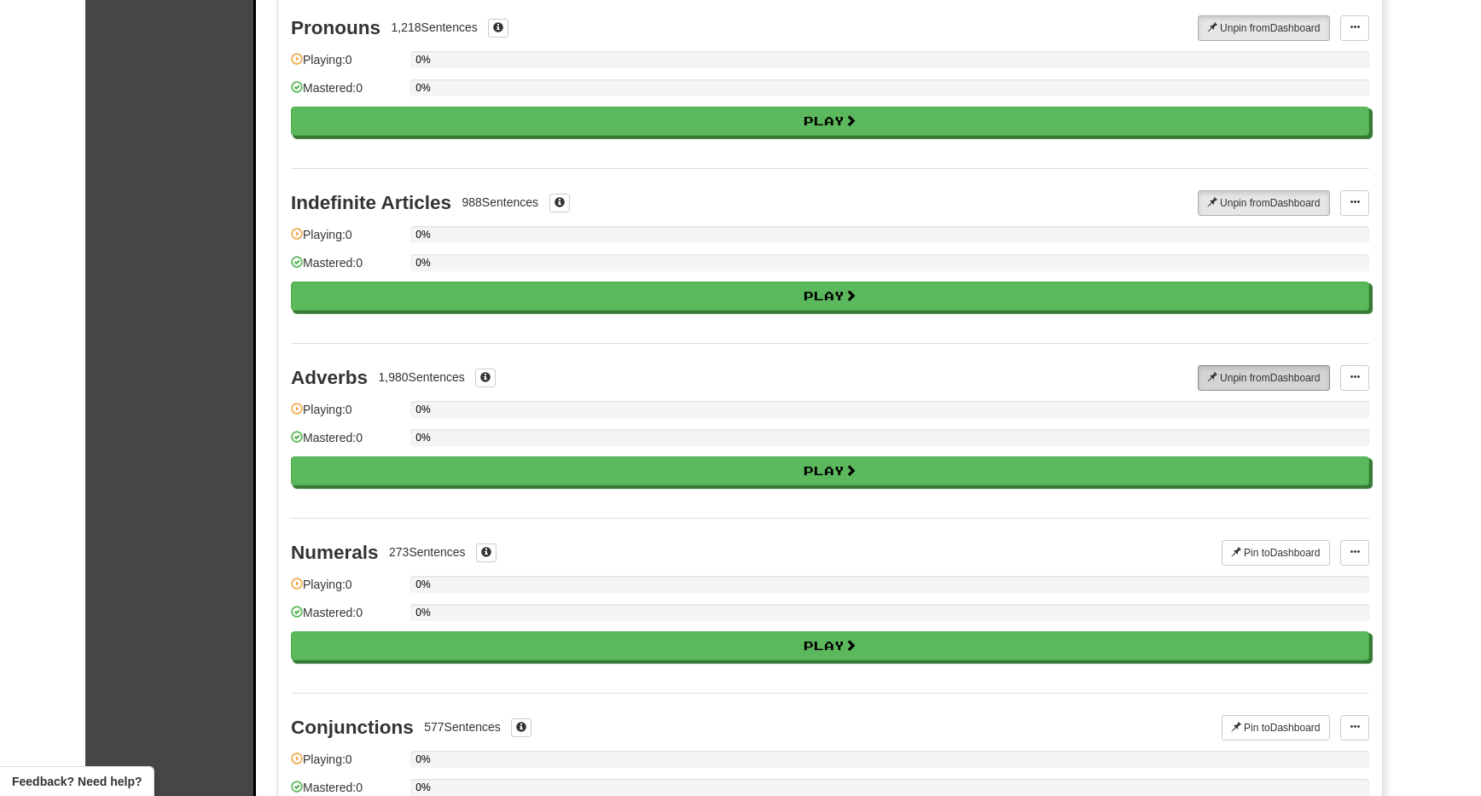
scroll to position [439, 0]
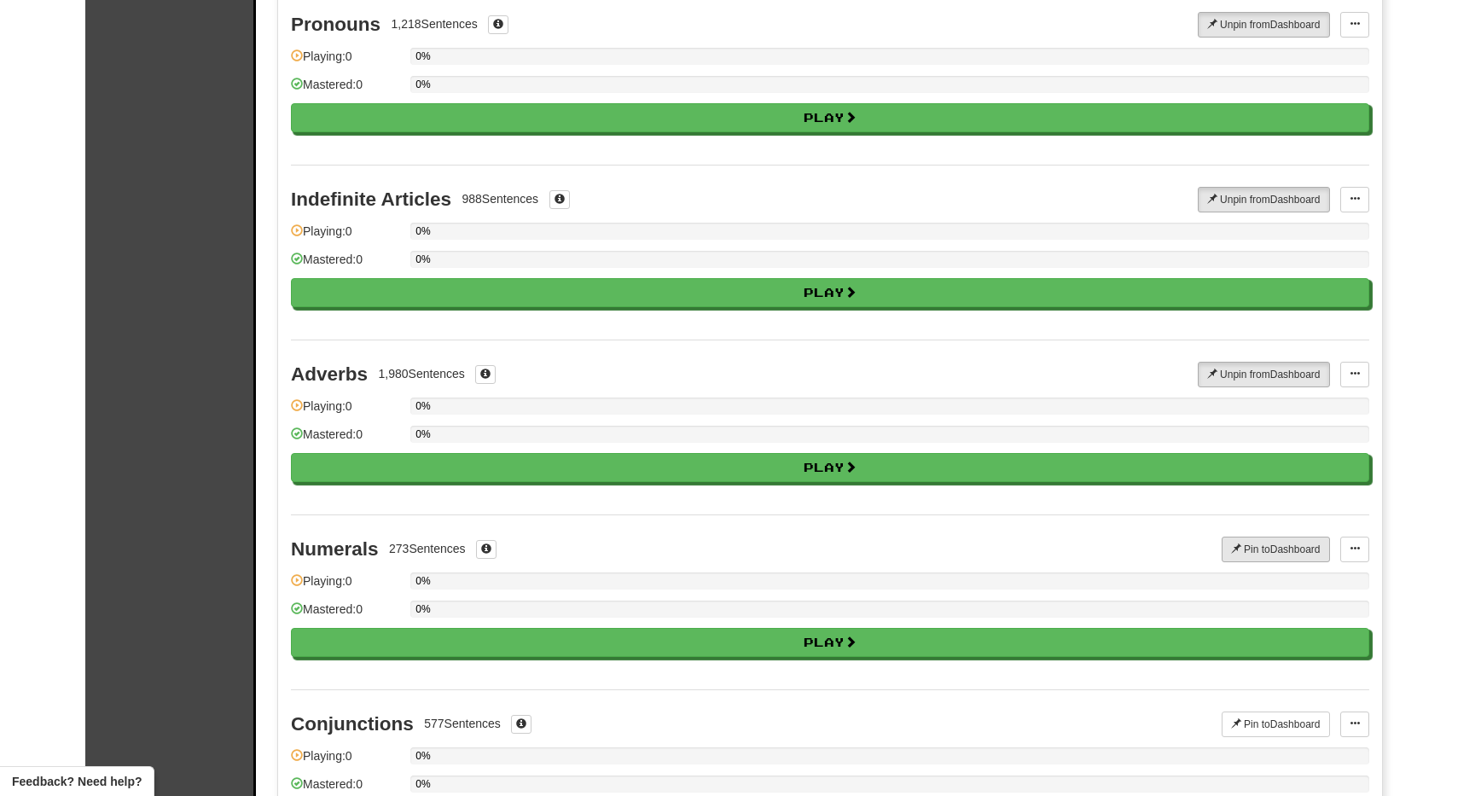
click at [1284, 551] on button "Pin to Dashboard" at bounding box center [1276, 550] width 108 height 26
click at [1284, 551] on button "Pin to Dashboard" at bounding box center [1276, 549] width 108 height 26
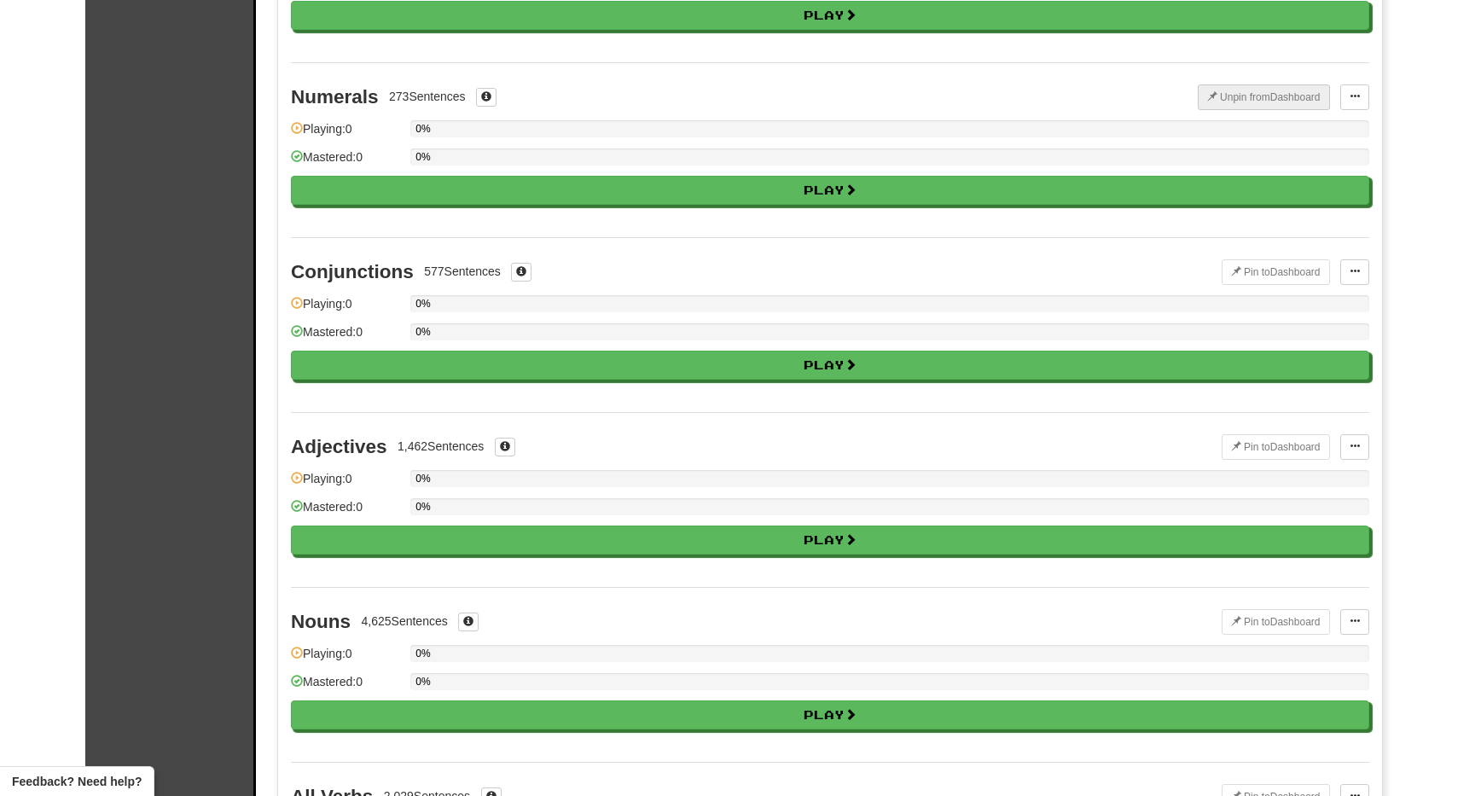
scroll to position [920, 0]
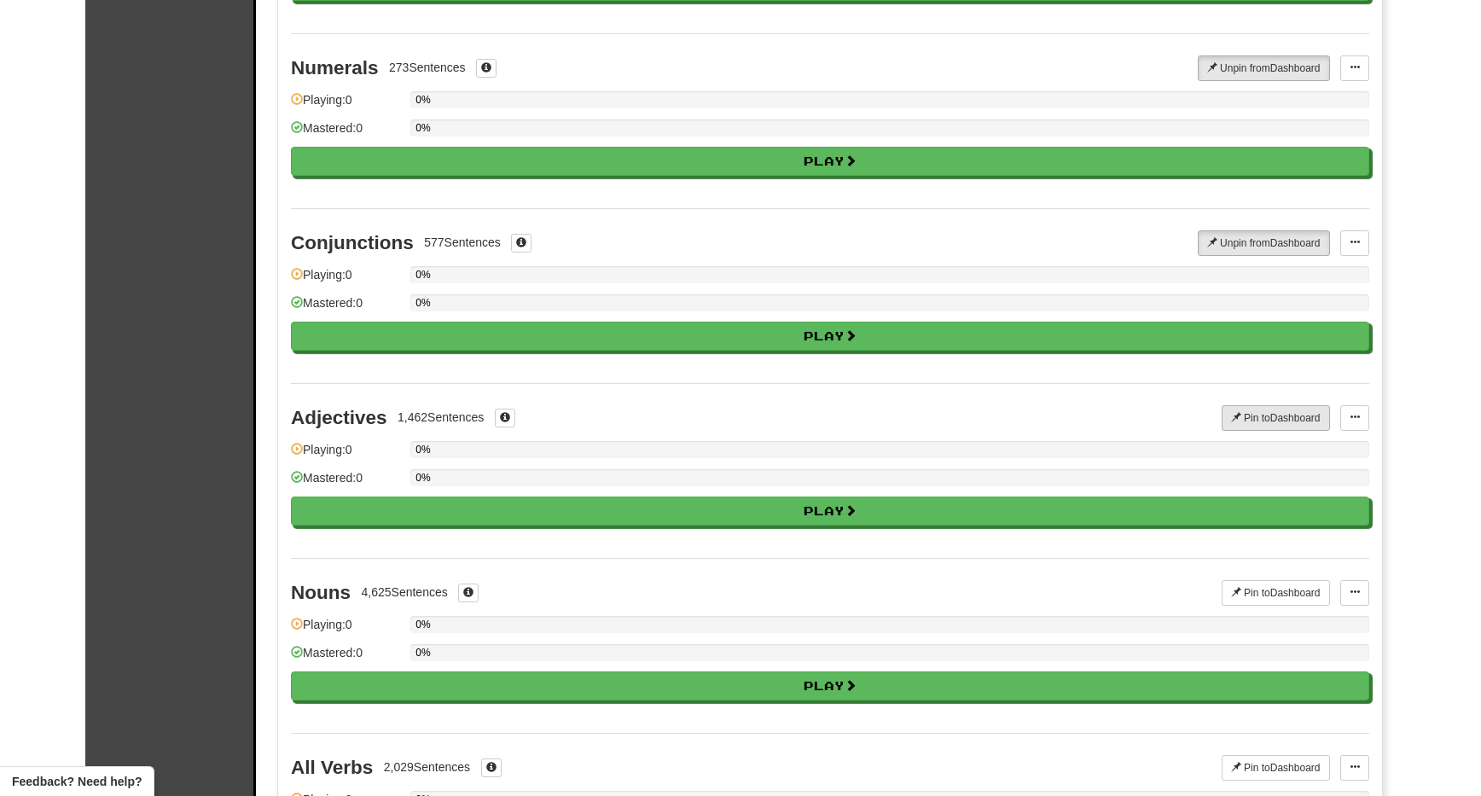
click at [1272, 416] on button "Pin to Dashboard" at bounding box center [1276, 418] width 108 height 26
click at [1271, 597] on button "Pin to Dashboard" at bounding box center [1276, 593] width 108 height 26
click at [1272, 595] on button "Unpin from Dashboard" at bounding box center [1264, 593] width 132 height 26
click at [1272, 595] on button "Pin to Dashboard" at bounding box center [1276, 593] width 108 height 26
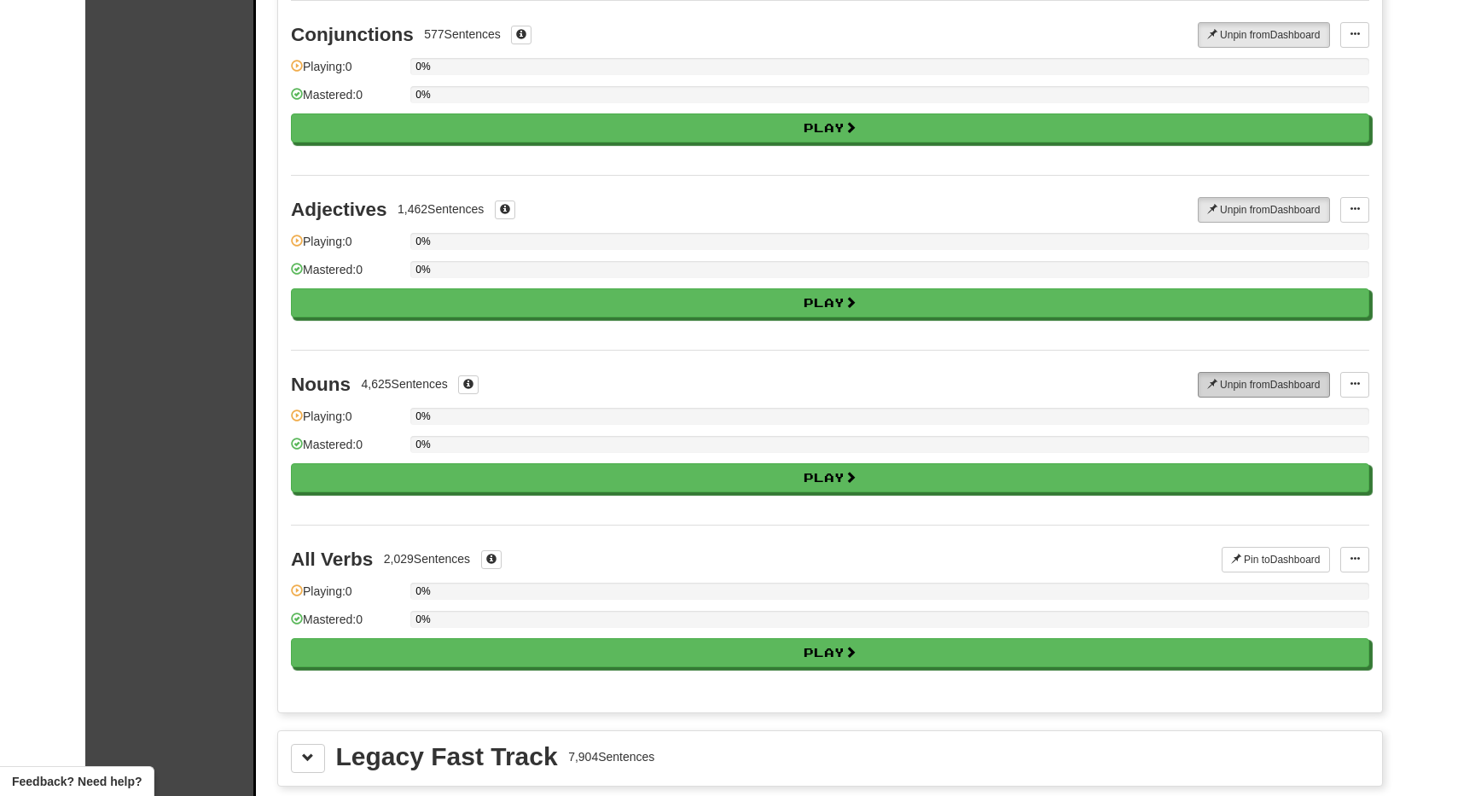
scroll to position [1130, 0]
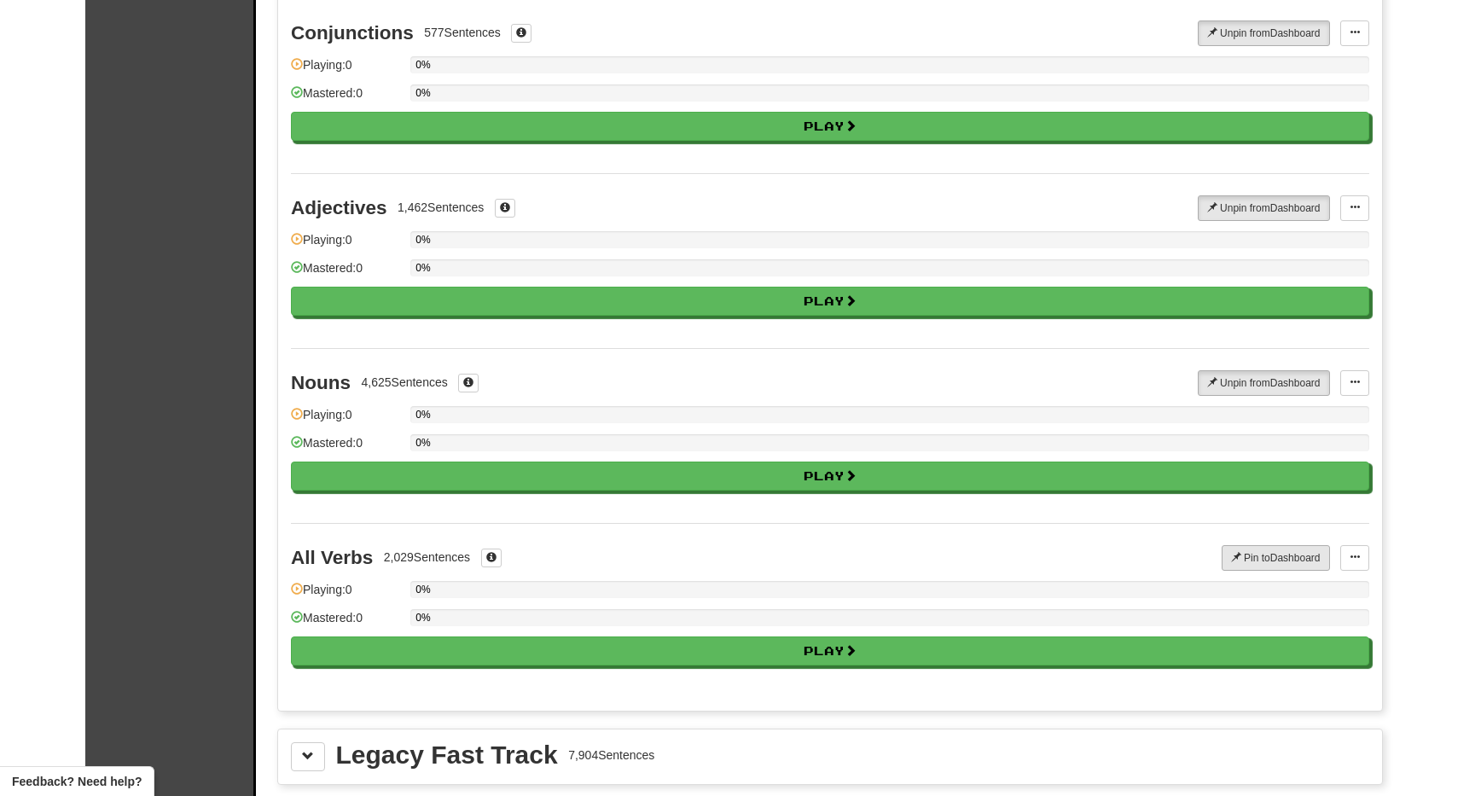
click at [1266, 559] on button "Pin to Dashboard" at bounding box center [1276, 558] width 108 height 26
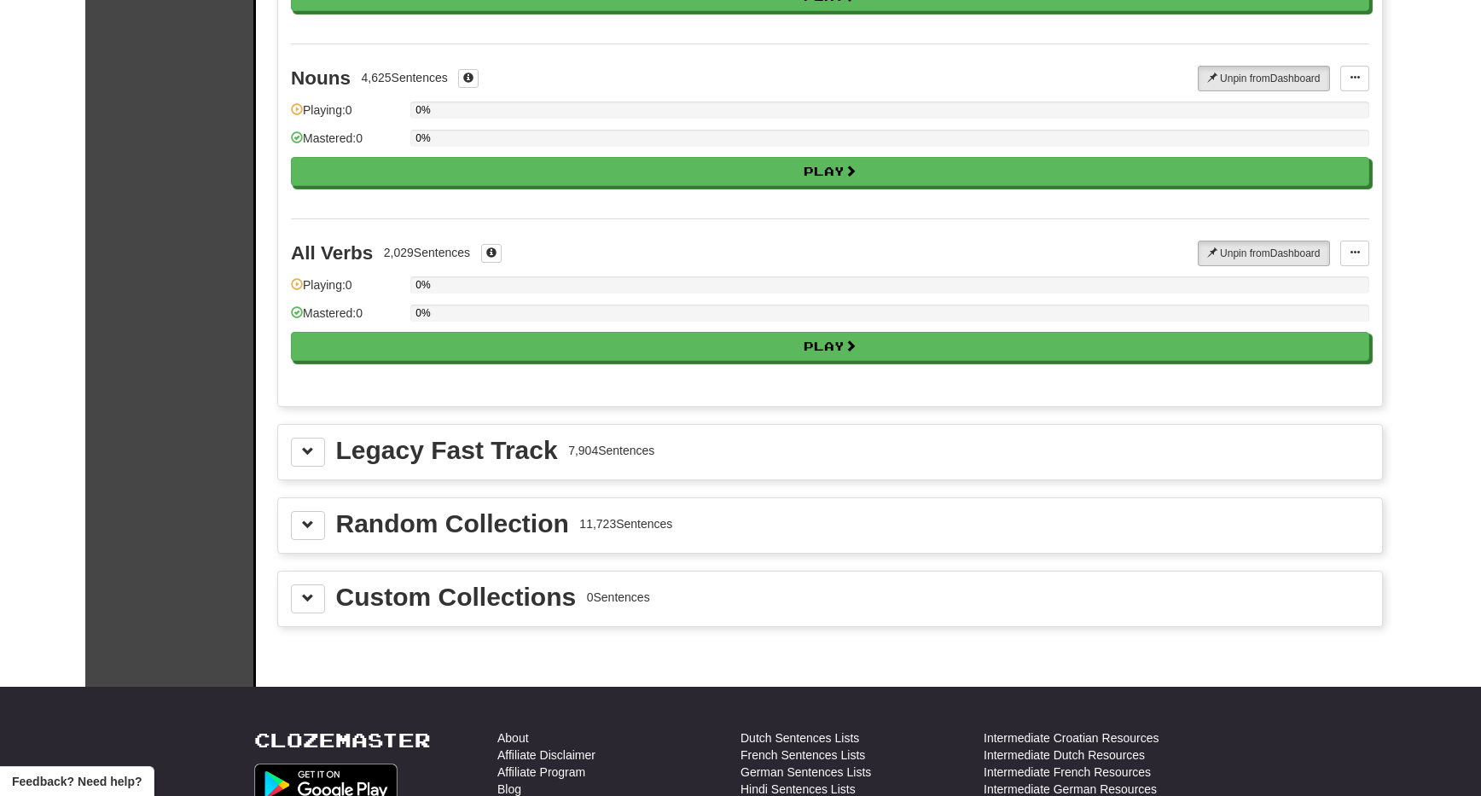
scroll to position [1437, 0]
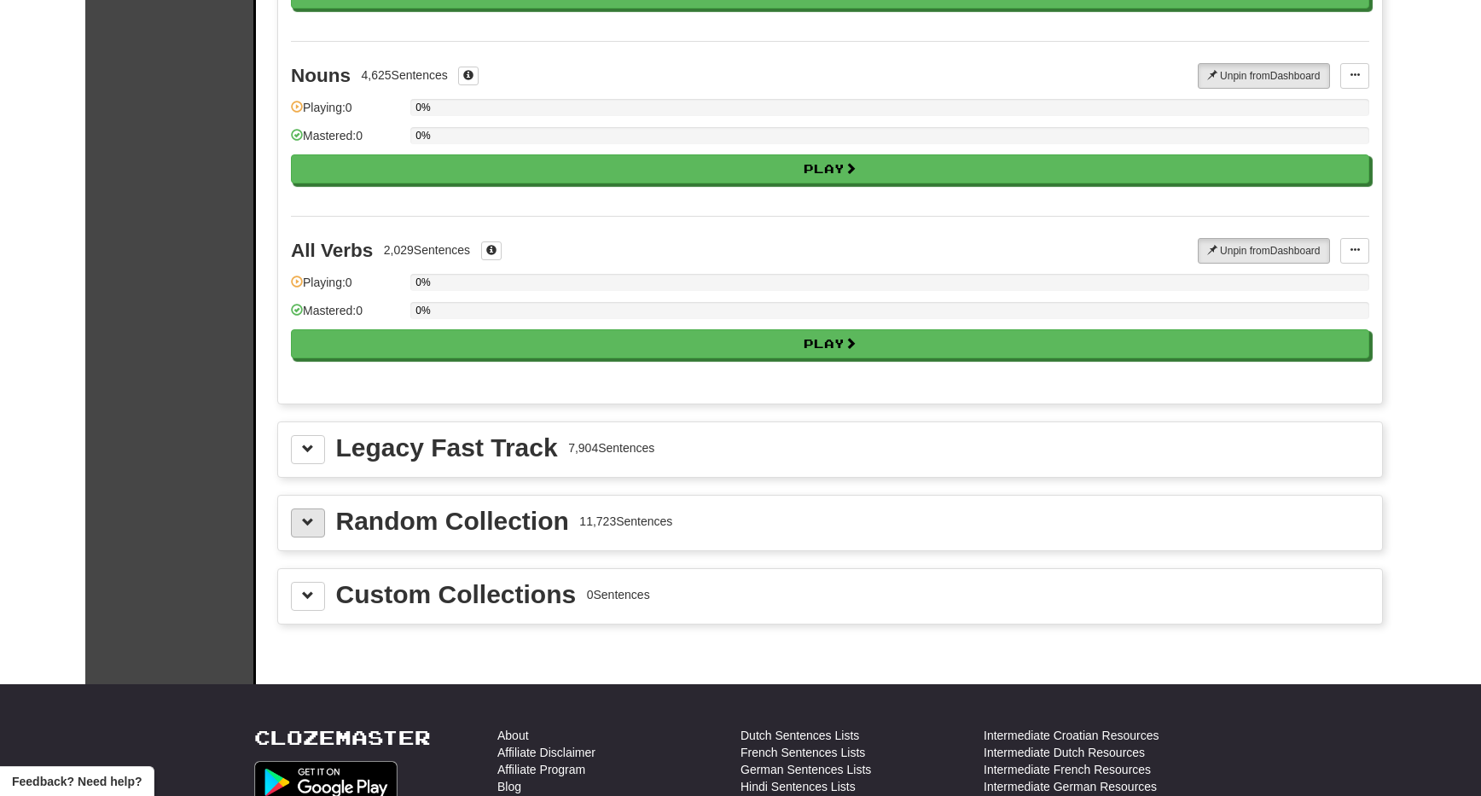
click at [310, 518] on span at bounding box center [308, 522] width 12 height 12
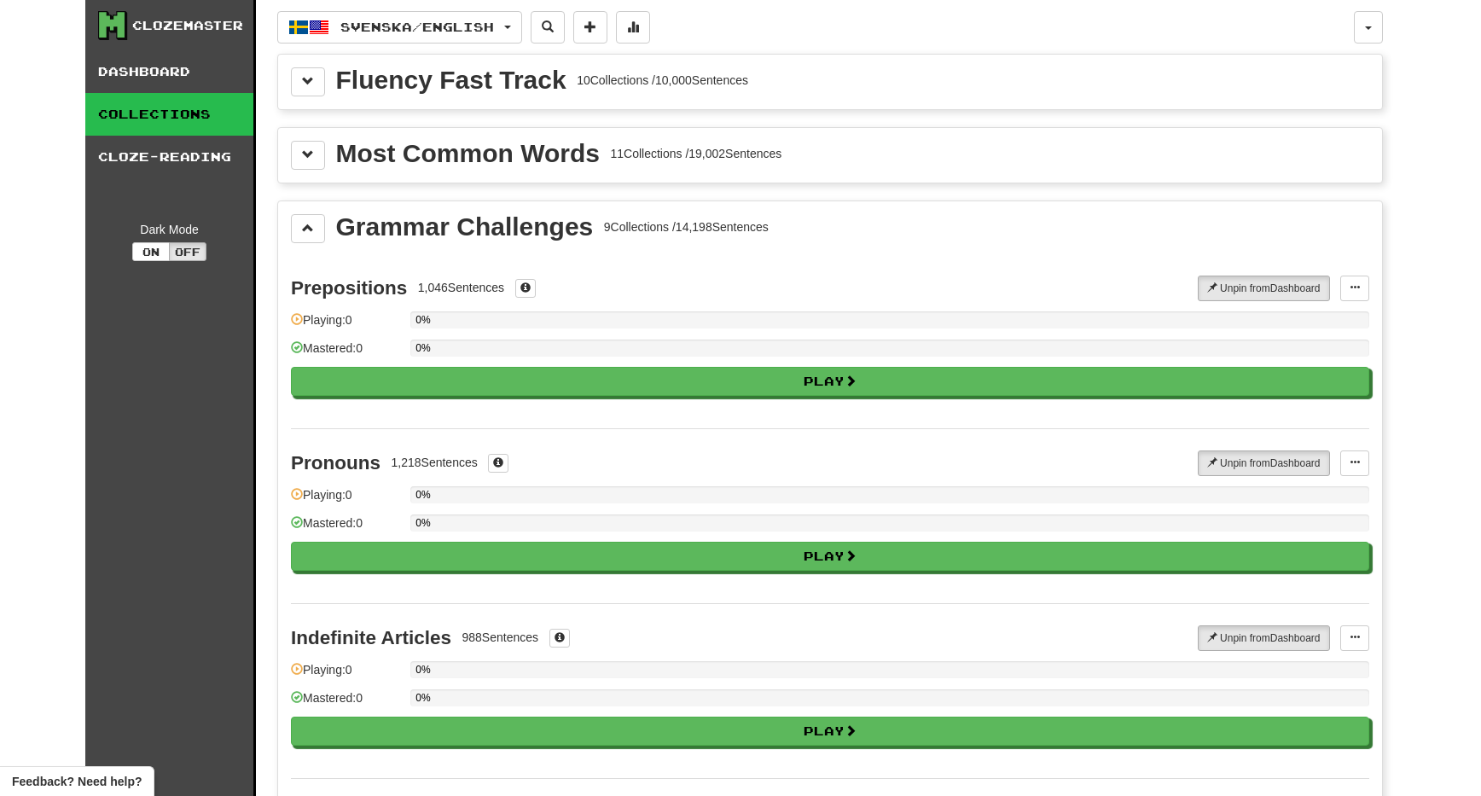
scroll to position [0, 0]
click at [167, 108] on link "Collections" at bounding box center [169, 114] width 168 height 43
click at [160, 85] on link "Dashboard" at bounding box center [169, 71] width 168 height 43
